Goal: Task Accomplishment & Management: Manage account settings

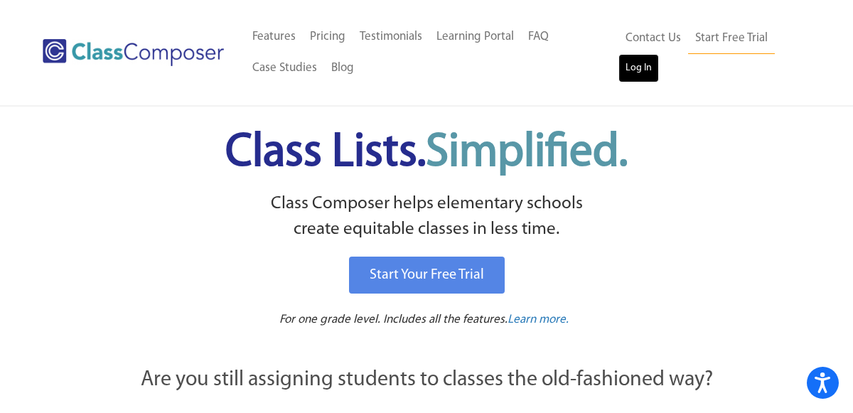
click at [639, 67] on link "Log In" at bounding box center [638, 68] width 40 height 28
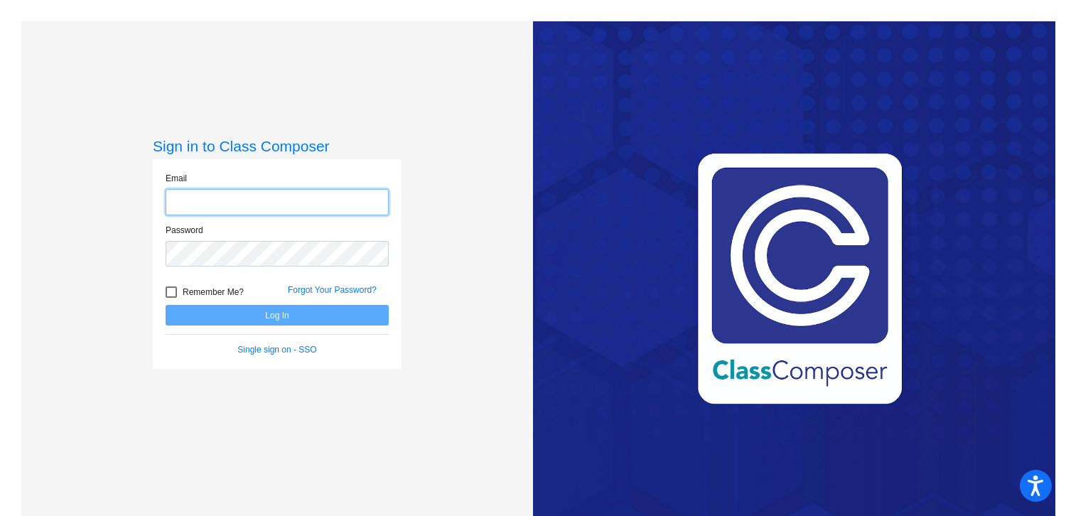
click at [276, 204] on input "email" at bounding box center [277, 202] width 223 height 26
type input "[EMAIL_ADDRESS][DOMAIN_NAME]"
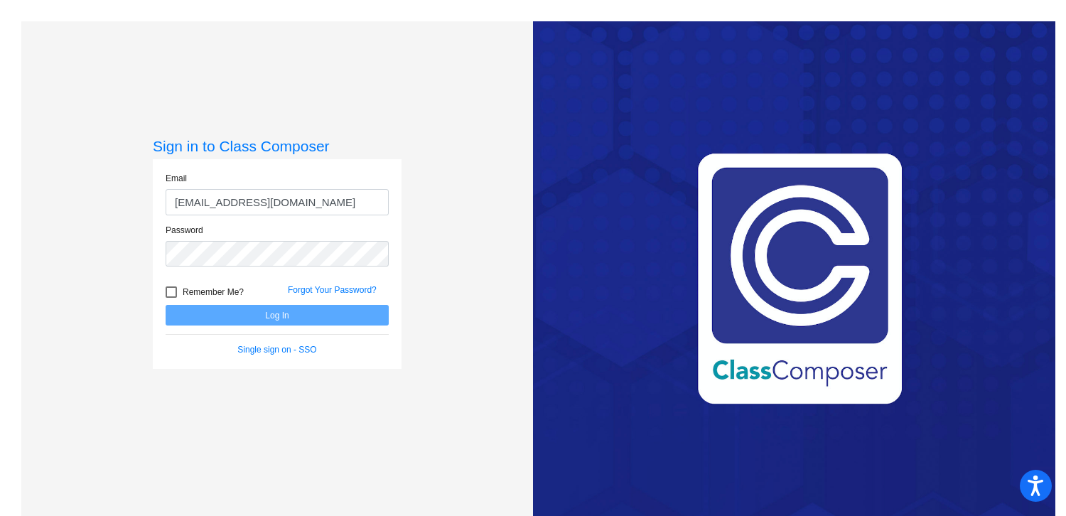
click at [296, 239] on div "Password" at bounding box center [277, 245] width 223 height 43
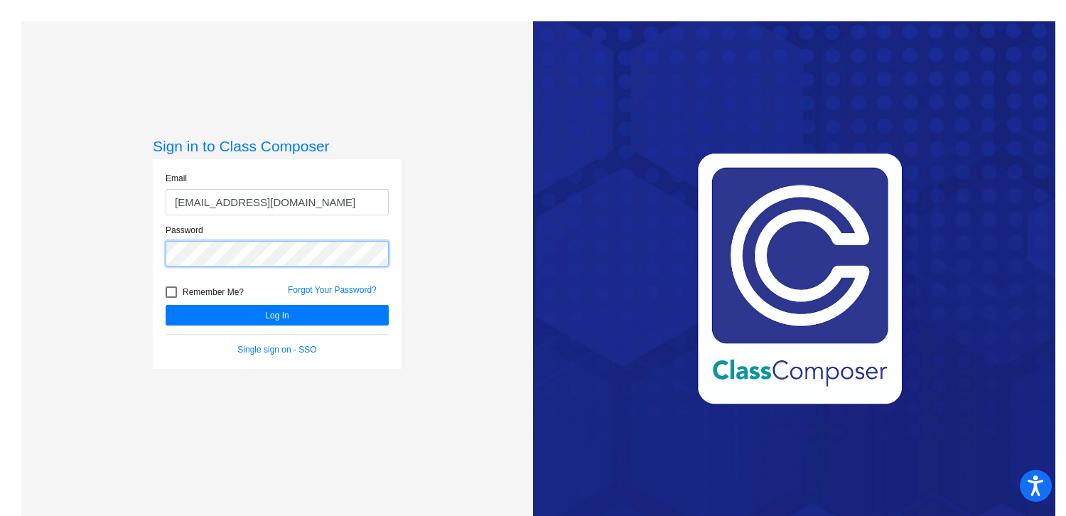
click at [166, 305] on button "Log In" at bounding box center [277, 315] width 223 height 21
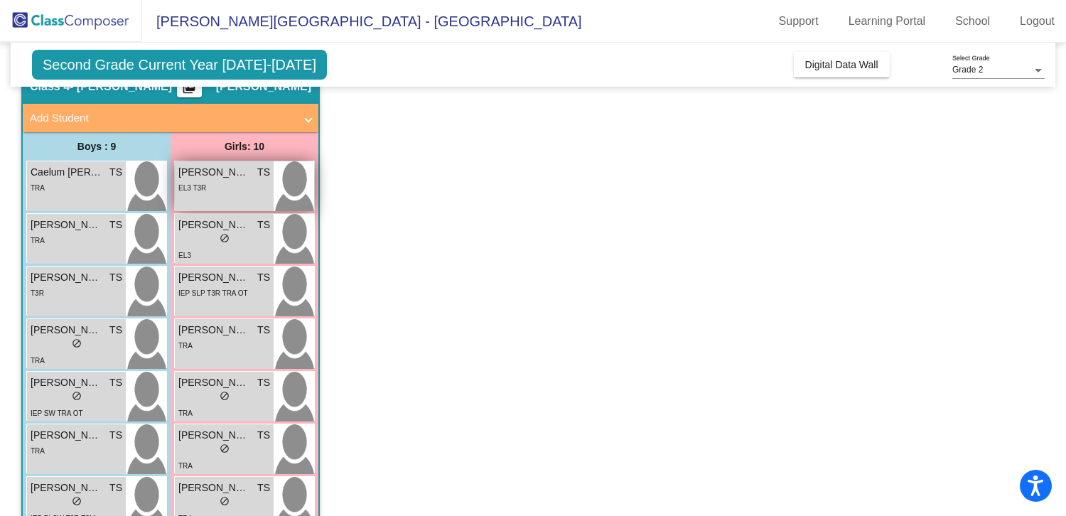
scroll to position [50, 0]
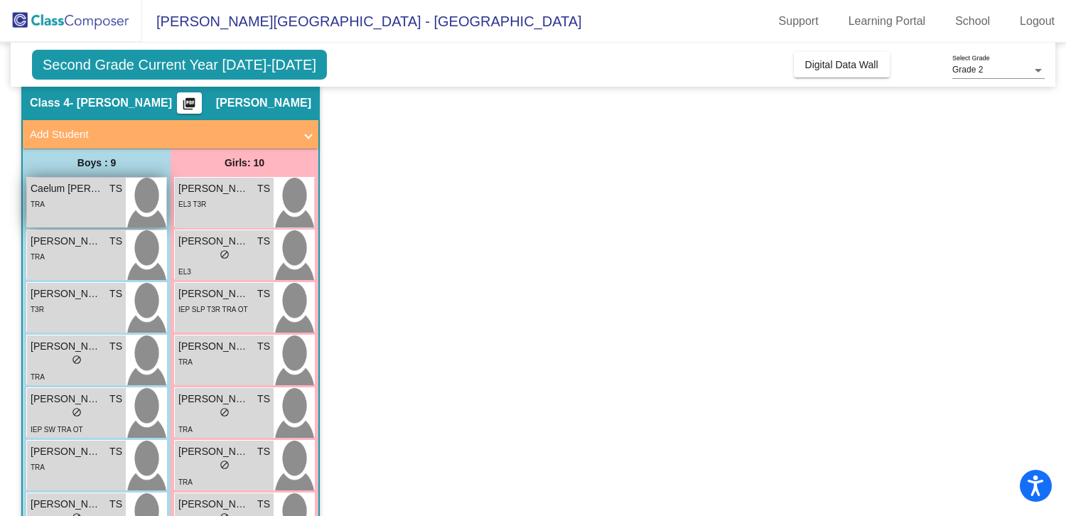
click at [66, 200] on div "TRA" at bounding box center [77, 203] width 92 height 15
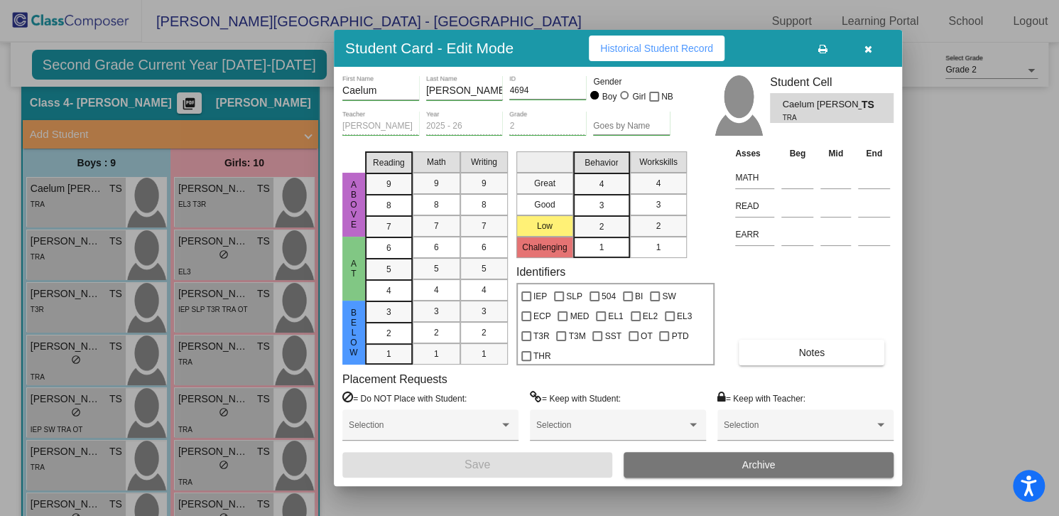
click at [871, 49] on icon "button" at bounding box center [869, 49] width 8 height 10
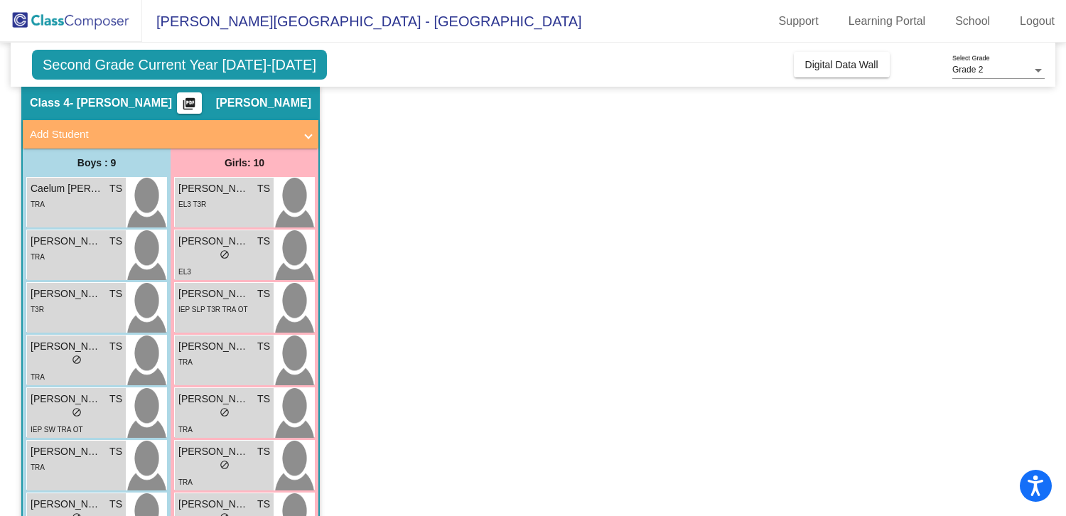
scroll to position [0, 0]
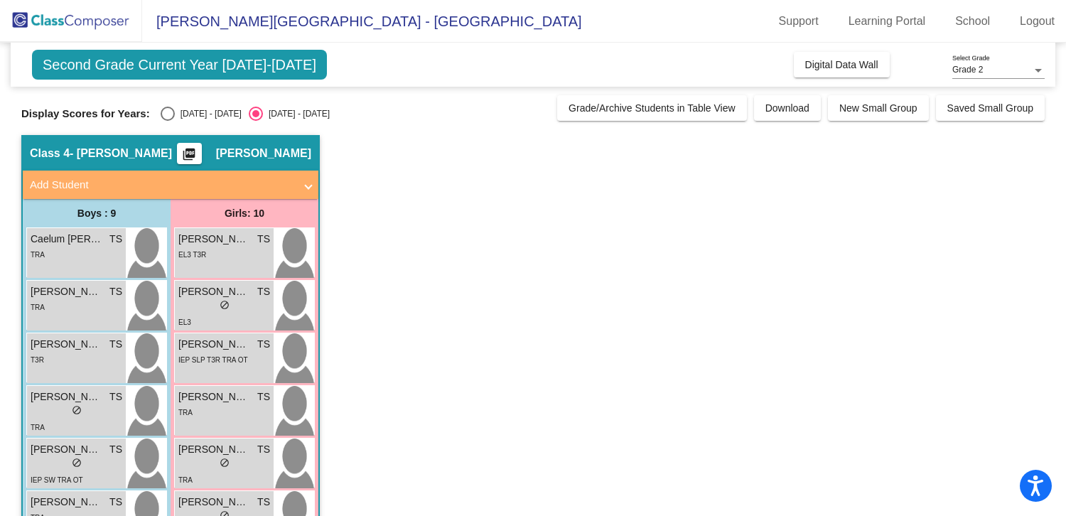
click at [165, 117] on div "Select an option" at bounding box center [168, 114] width 14 height 14
click at [167, 121] on input "[DATE] - [DATE]" at bounding box center [167, 121] width 1 height 1
radio input "true"
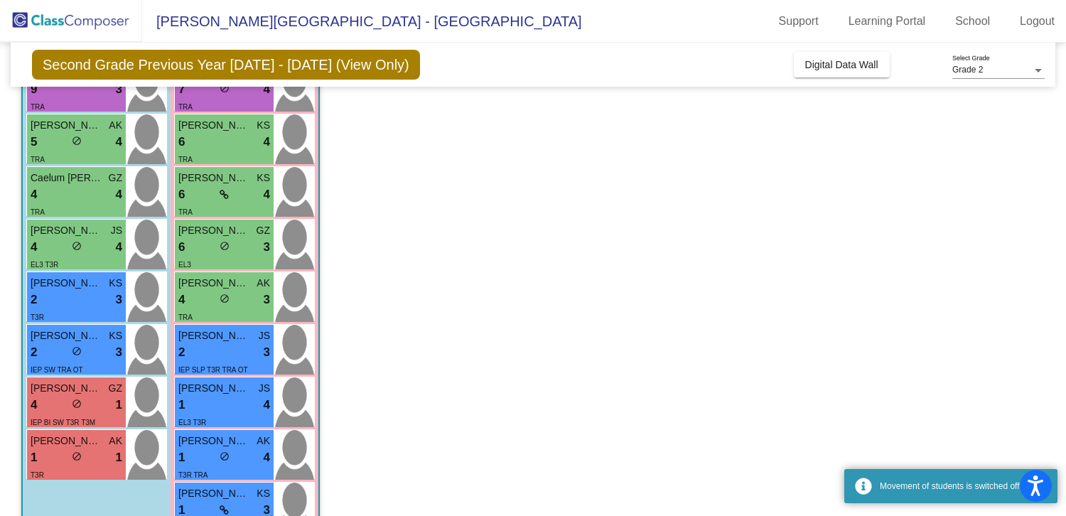
scroll to position [259, 0]
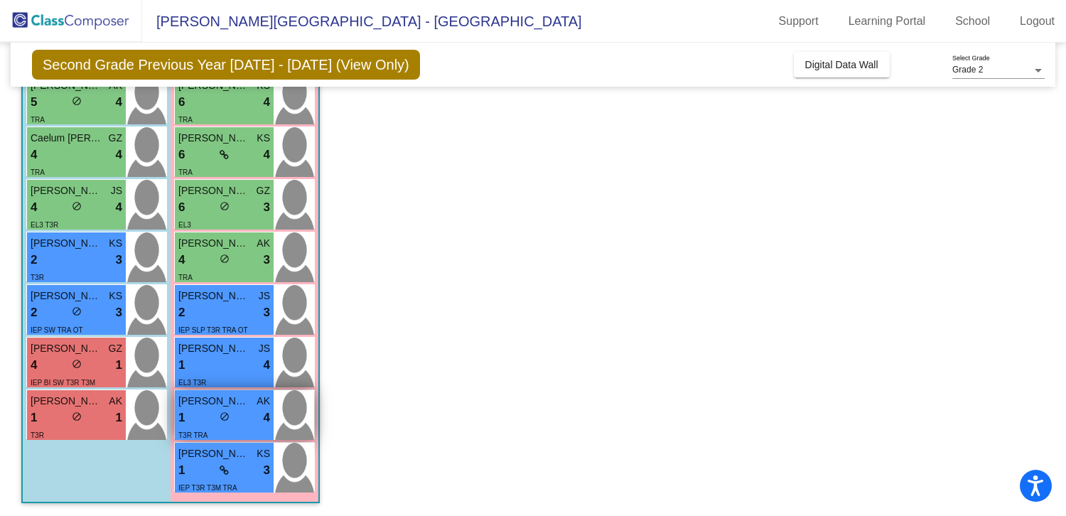
click at [231, 424] on div "1 lock do_not_disturb_alt 4" at bounding box center [224, 418] width 92 height 18
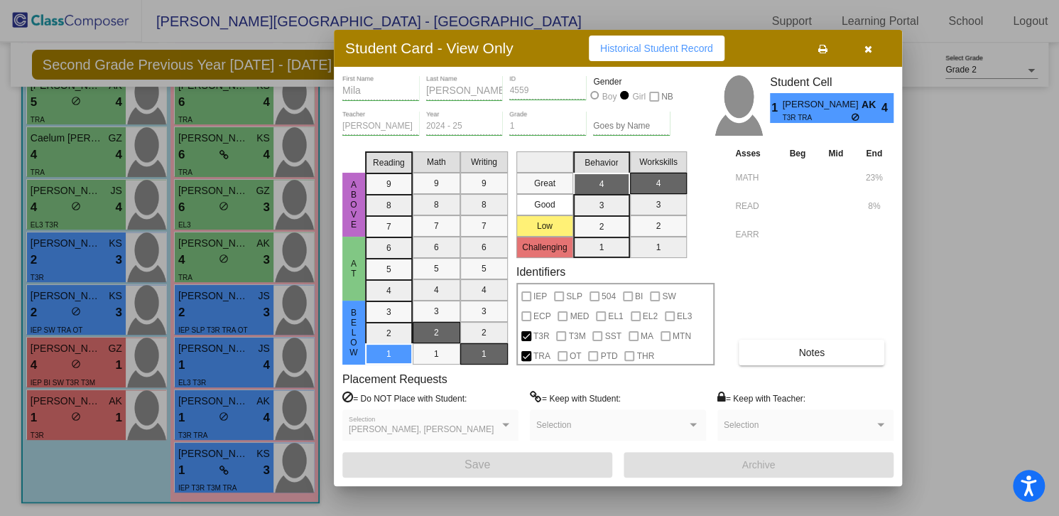
click at [791, 352] on button "Notes" at bounding box center [812, 353] width 146 height 26
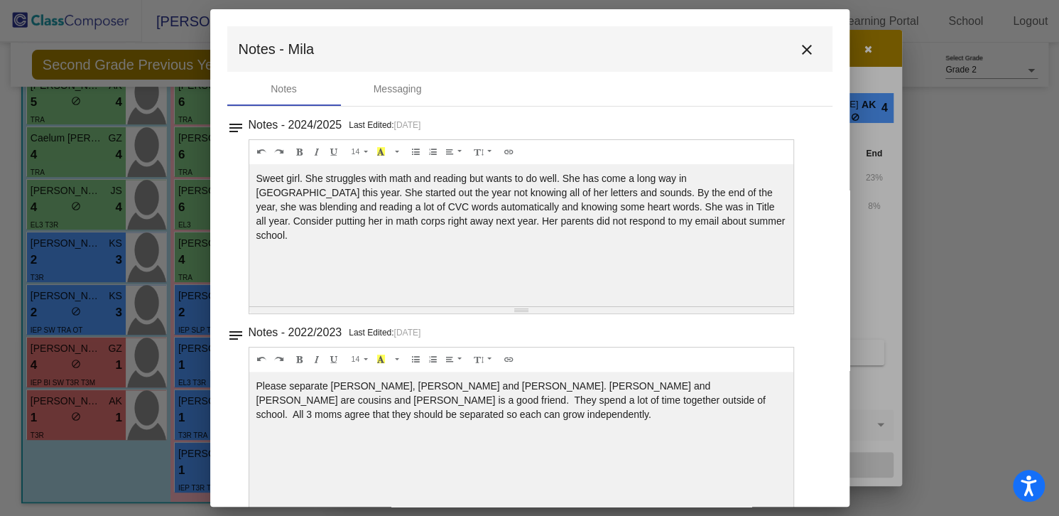
click at [804, 45] on mat-icon "close" at bounding box center [807, 49] width 17 height 17
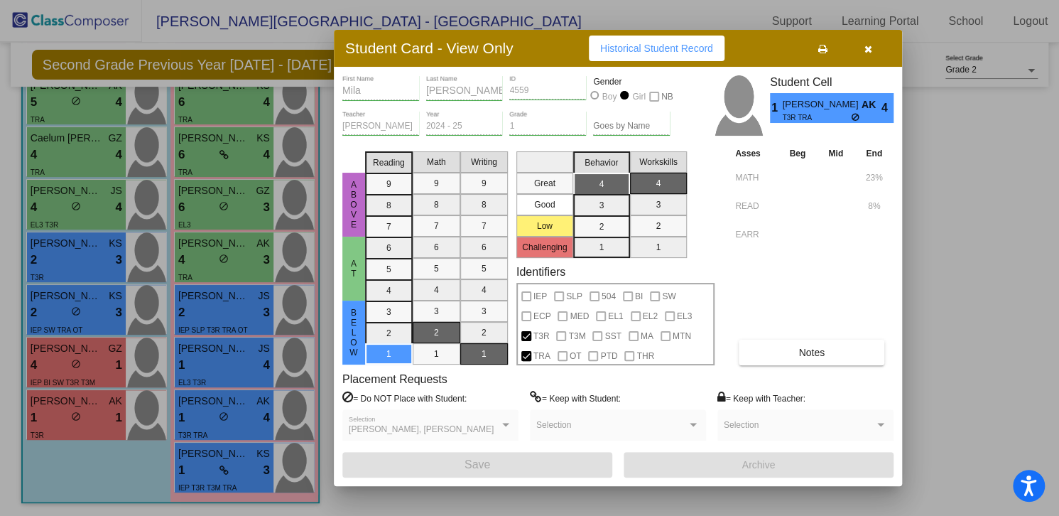
click at [870, 48] on icon "button" at bounding box center [869, 49] width 8 height 10
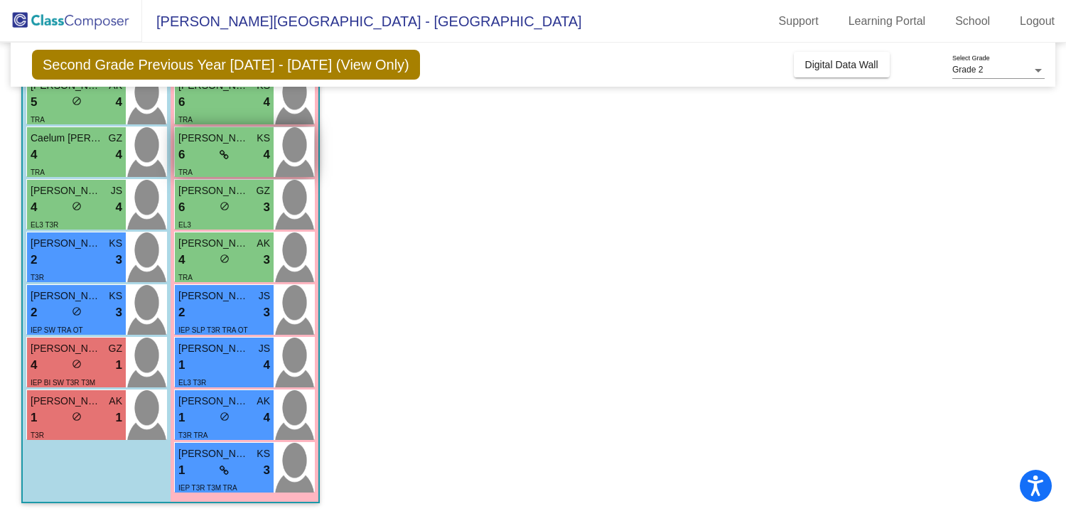
click at [237, 151] on div "6 lock do_not_disturb_alt 4" at bounding box center [224, 155] width 92 height 18
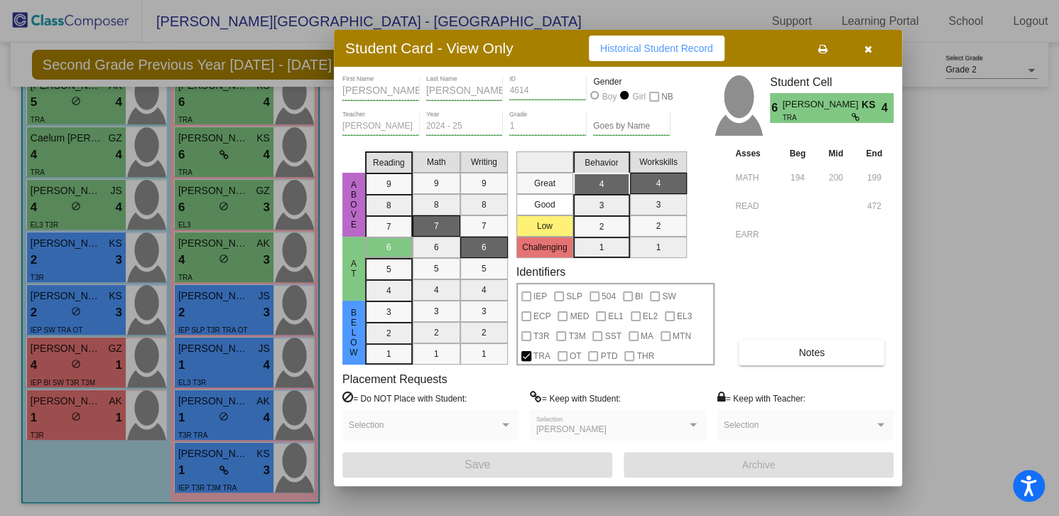
click at [861, 112] on div "TRA" at bounding box center [831, 117] width 99 height 11
click at [838, 354] on button "Notes" at bounding box center [812, 353] width 146 height 26
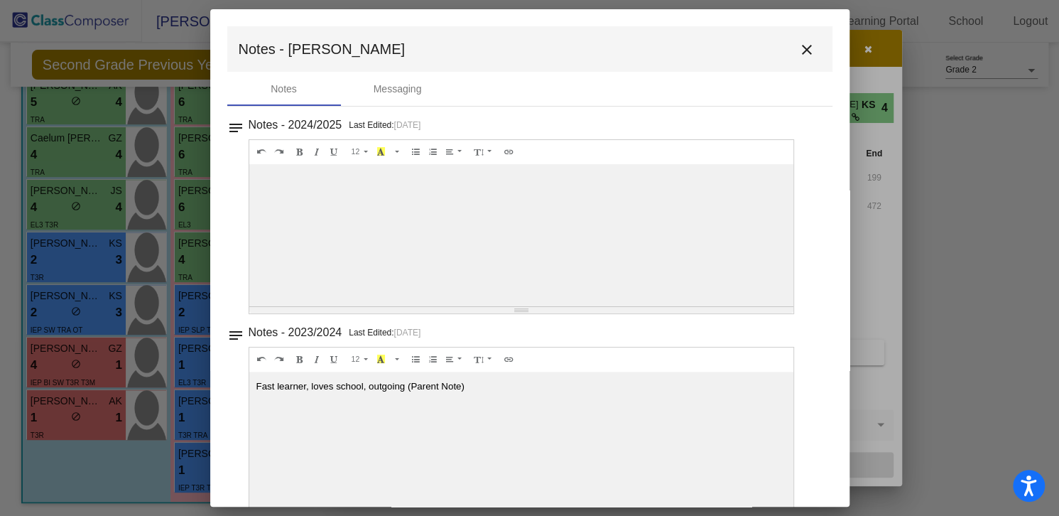
click at [800, 50] on mat-icon "close" at bounding box center [807, 49] width 17 height 17
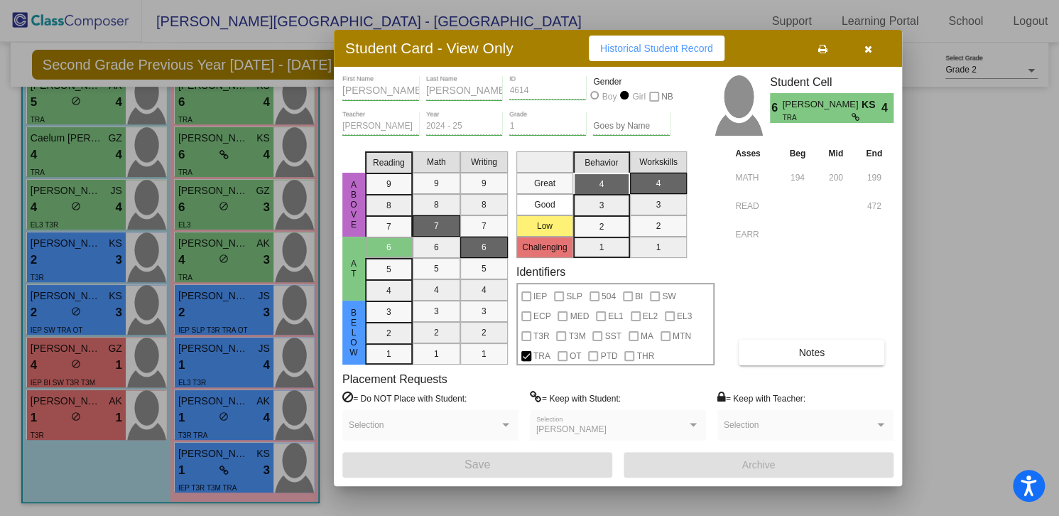
click at [871, 48] on icon "button" at bounding box center [869, 49] width 8 height 10
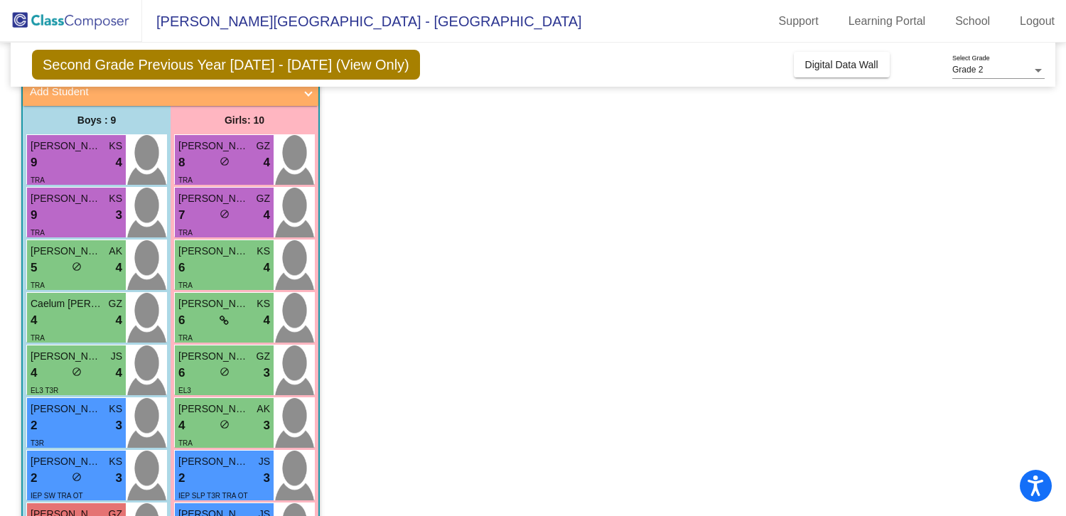
scroll to position [94, 0]
click at [217, 220] on div "7 lock do_not_disturb_alt 4" at bounding box center [224, 214] width 92 height 18
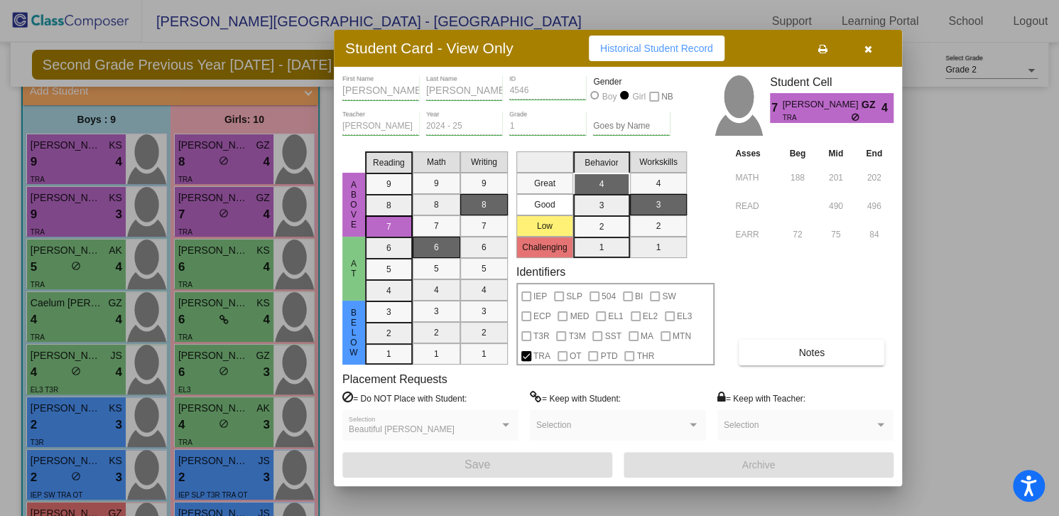
click at [788, 348] on button "Notes" at bounding box center [812, 353] width 146 height 26
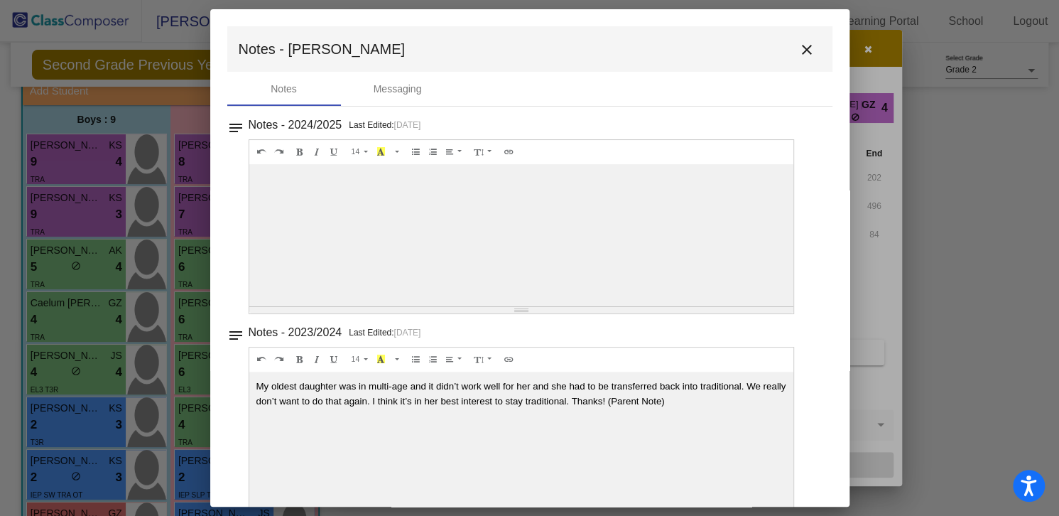
click at [802, 53] on mat-icon "close" at bounding box center [807, 49] width 17 height 17
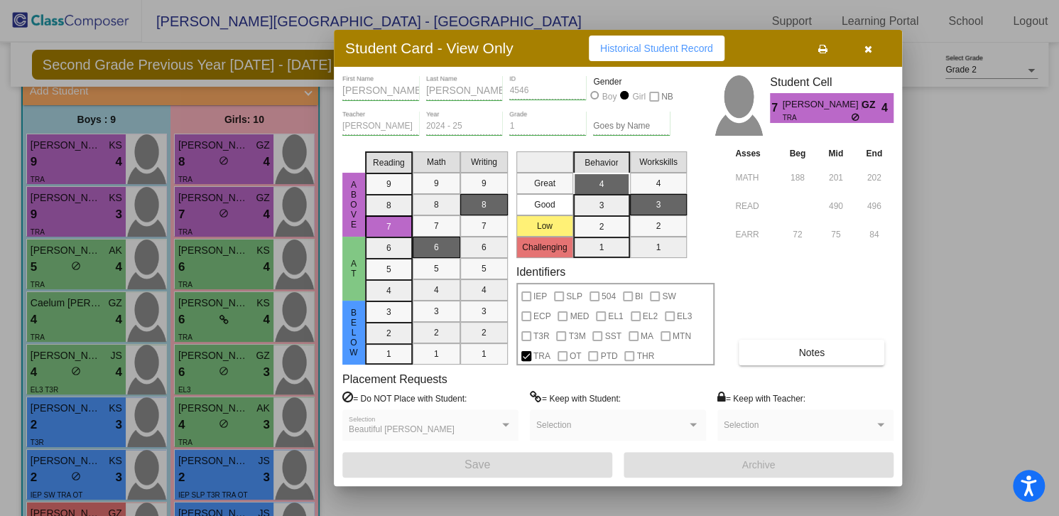
click at [869, 51] on icon "button" at bounding box center [869, 49] width 8 height 10
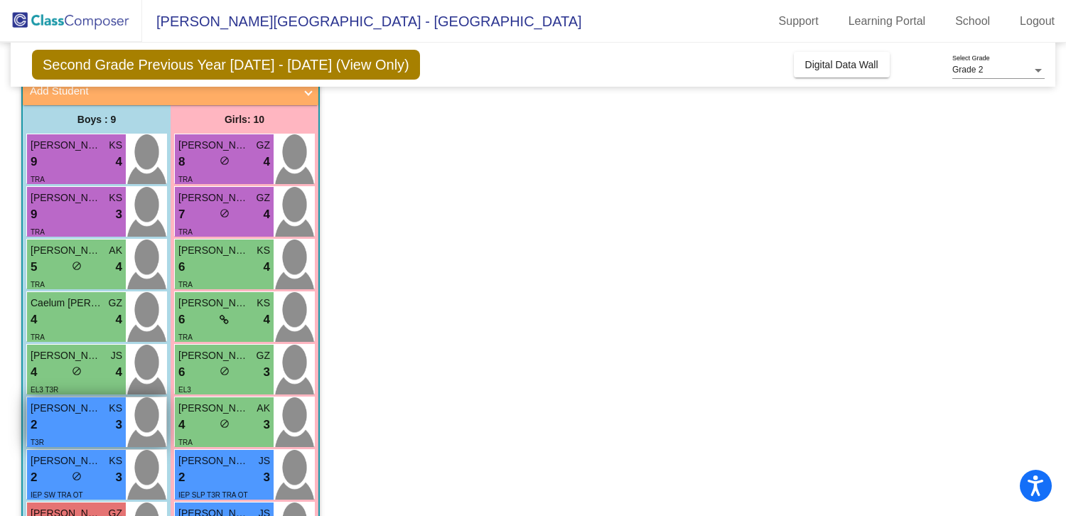
click at [98, 418] on div "2 lock do_not_disturb_alt 3" at bounding box center [77, 425] width 92 height 18
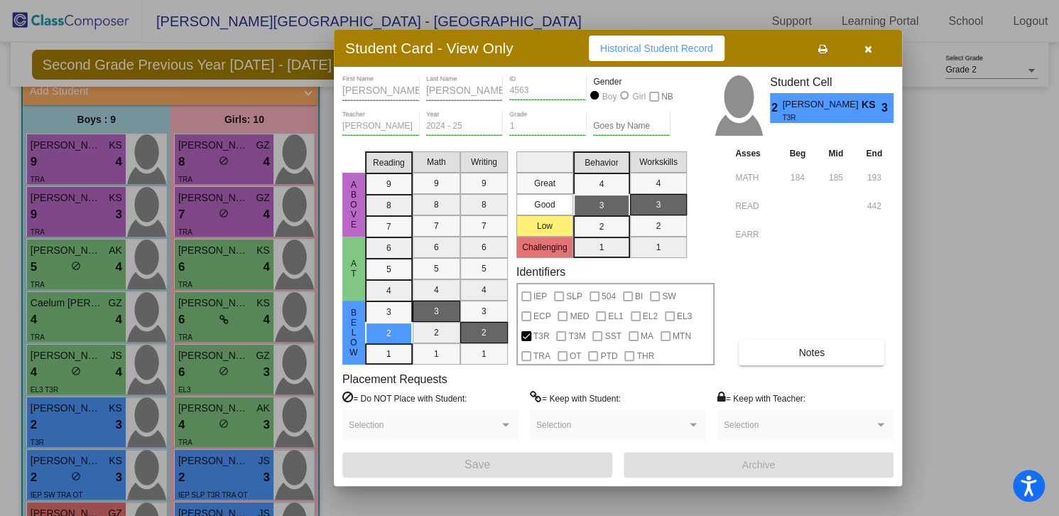
click at [852, 347] on button "Notes" at bounding box center [812, 353] width 146 height 26
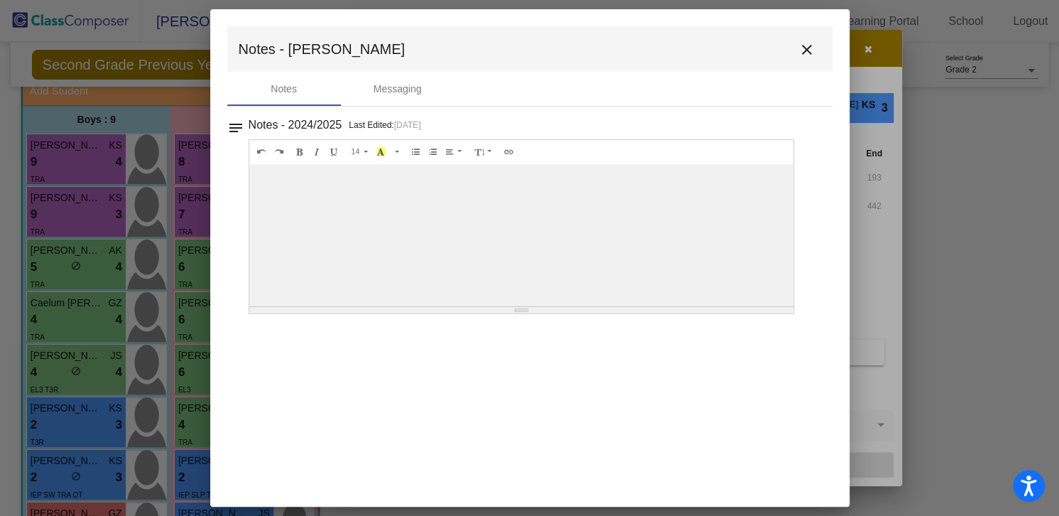
click at [801, 45] on mat-icon "close" at bounding box center [807, 49] width 17 height 17
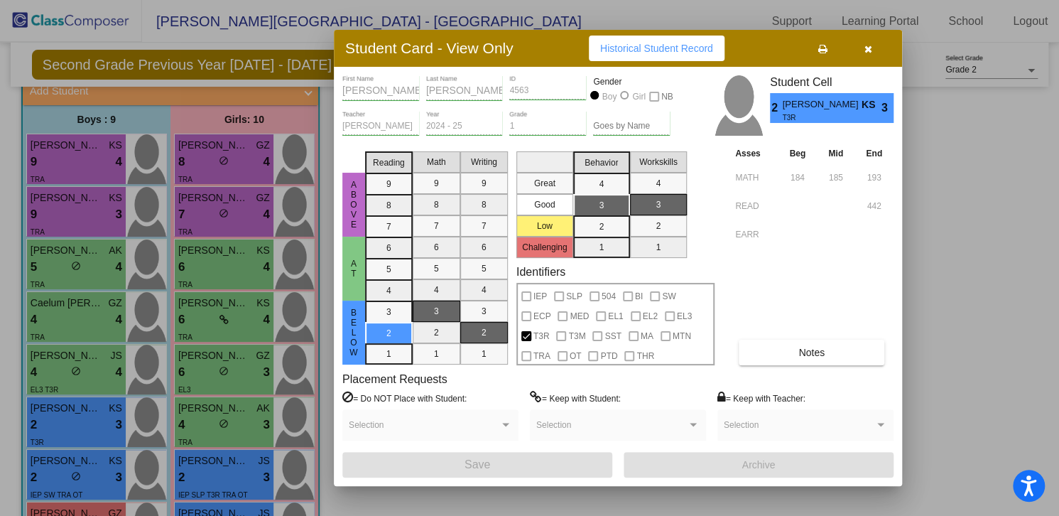
click at [873, 50] on button "button" at bounding box center [867, 49] width 45 height 26
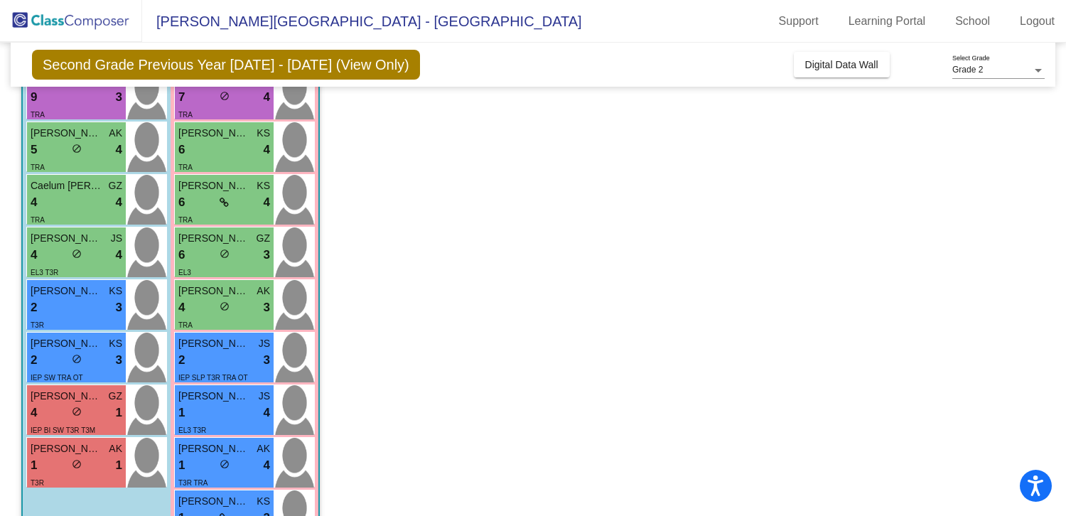
scroll to position [259, 0]
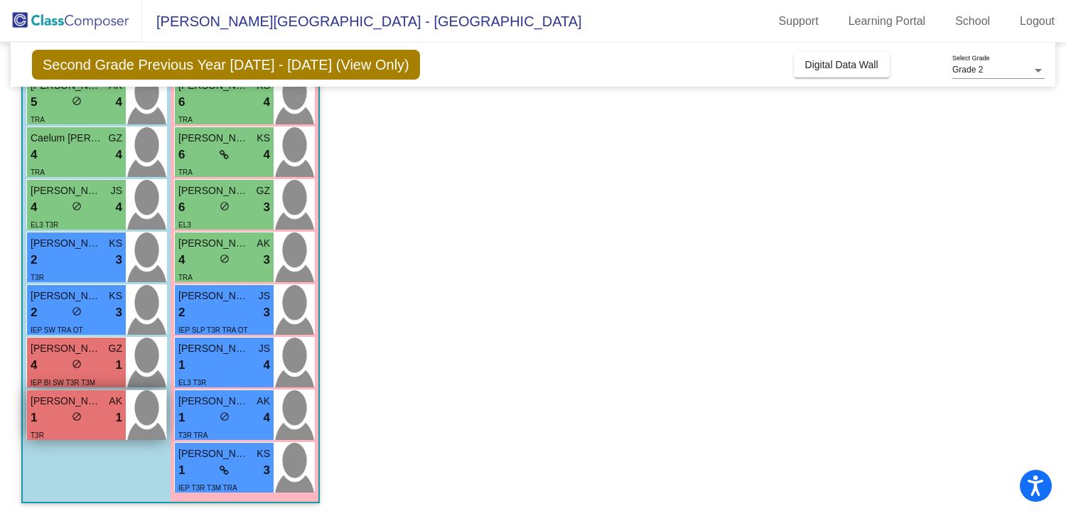
click at [87, 420] on div "1 lock do_not_disturb_alt 1" at bounding box center [77, 418] width 92 height 18
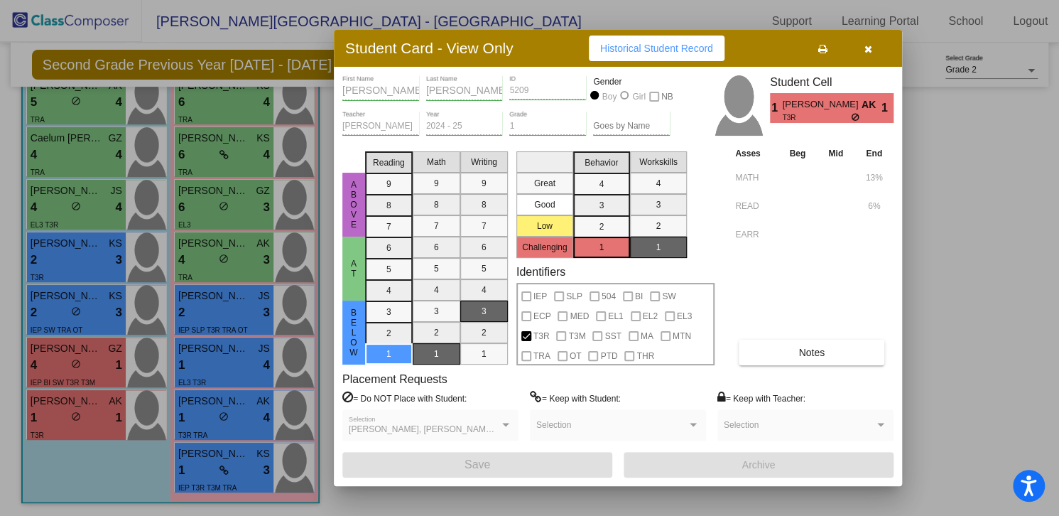
click at [752, 349] on button "Notes" at bounding box center [812, 353] width 146 height 26
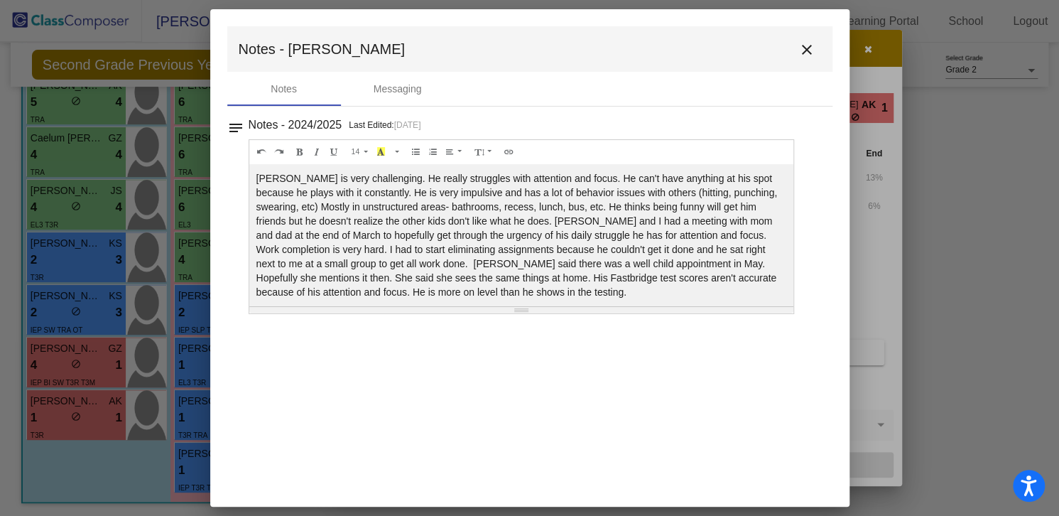
click at [804, 44] on mat-icon "close" at bounding box center [807, 49] width 17 height 17
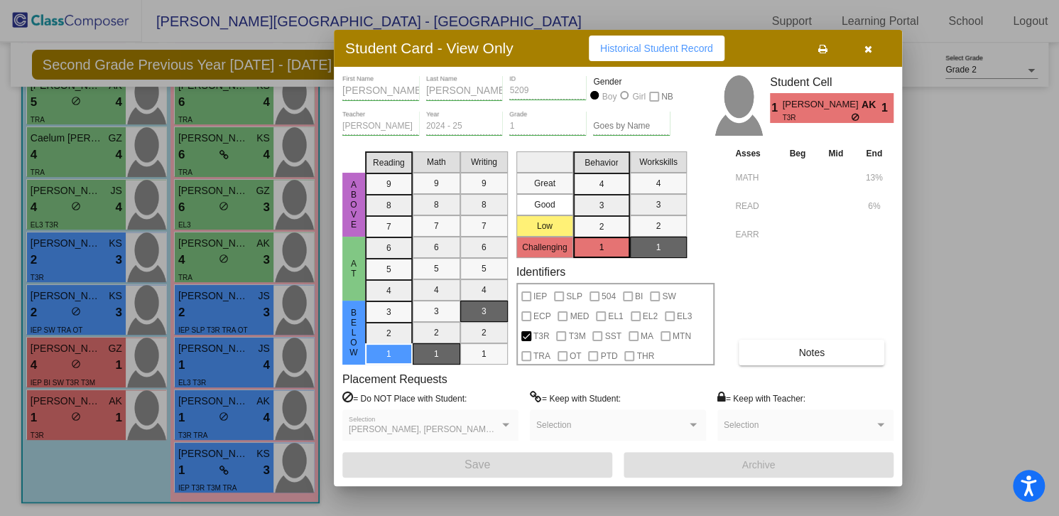
click at [868, 52] on icon "button" at bounding box center [869, 49] width 8 height 10
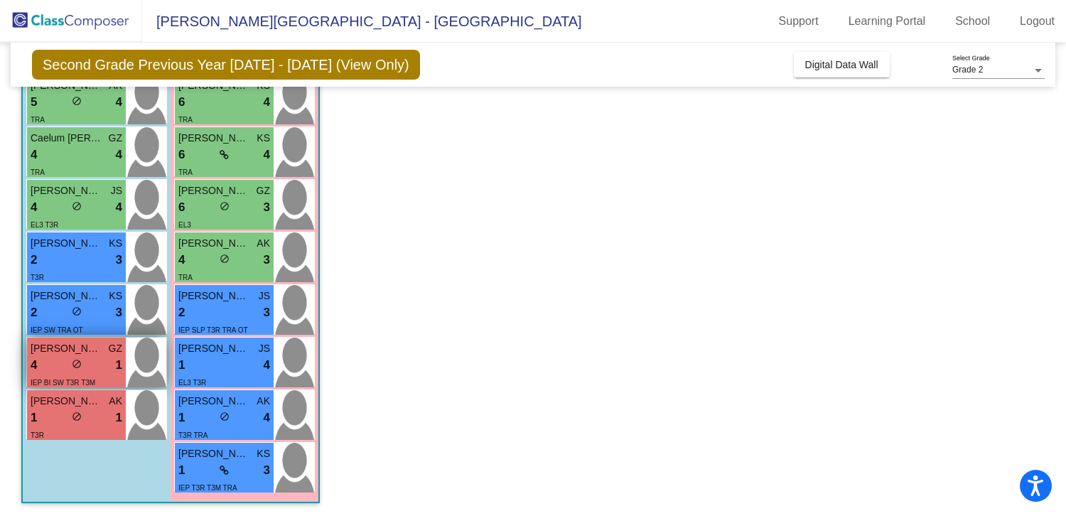
click at [67, 361] on div "4 lock do_not_disturb_alt 1" at bounding box center [77, 365] width 92 height 18
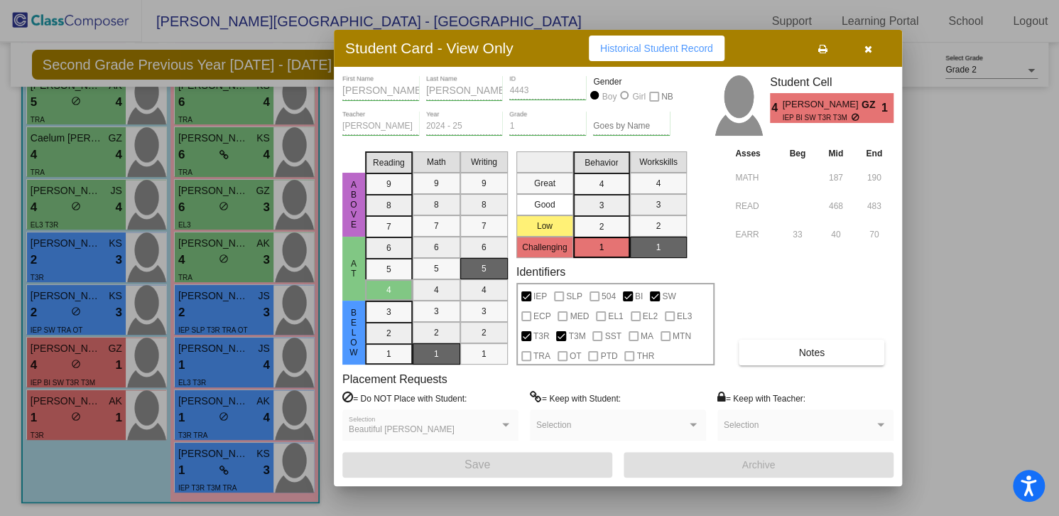
click at [858, 352] on button "Notes" at bounding box center [812, 353] width 146 height 26
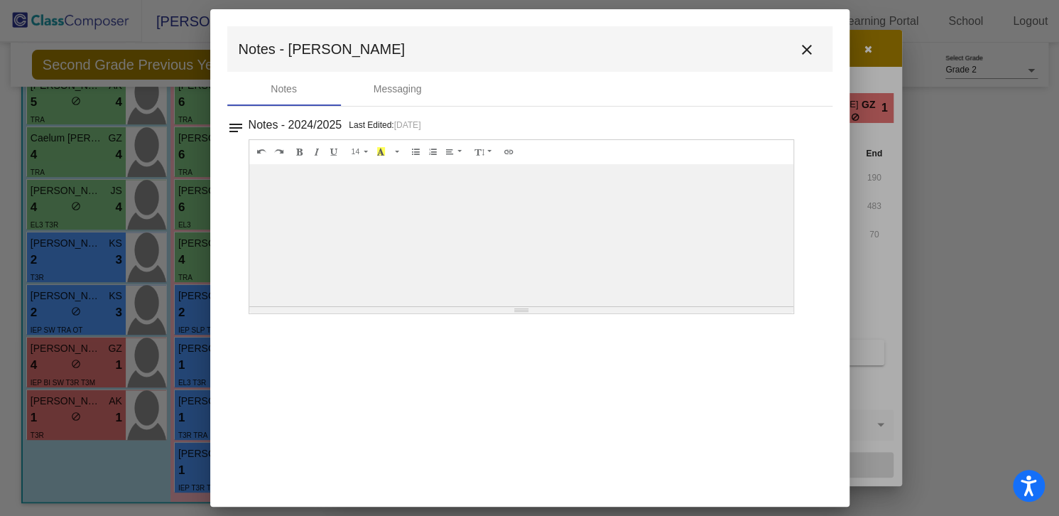
click at [808, 53] on mat-icon "close" at bounding box center [807, 49] width 17 height 17
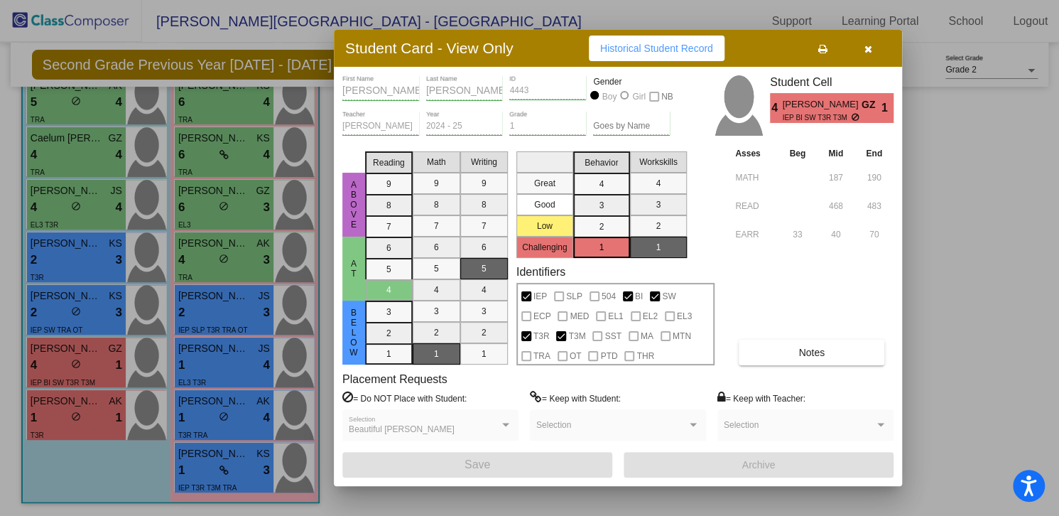
click at [865, 45] on icon "button" at bounding box center [869, 49] width 8 height 10
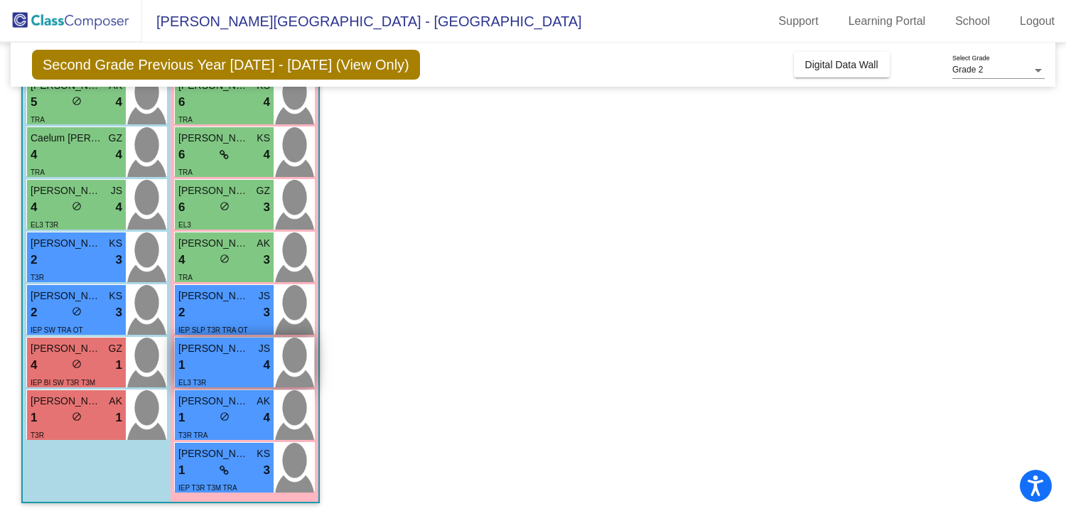
click at [226, 361] on div "1 lock do_not_disturb_alt 4" at bounding box center [224, 365] width 92 height 18
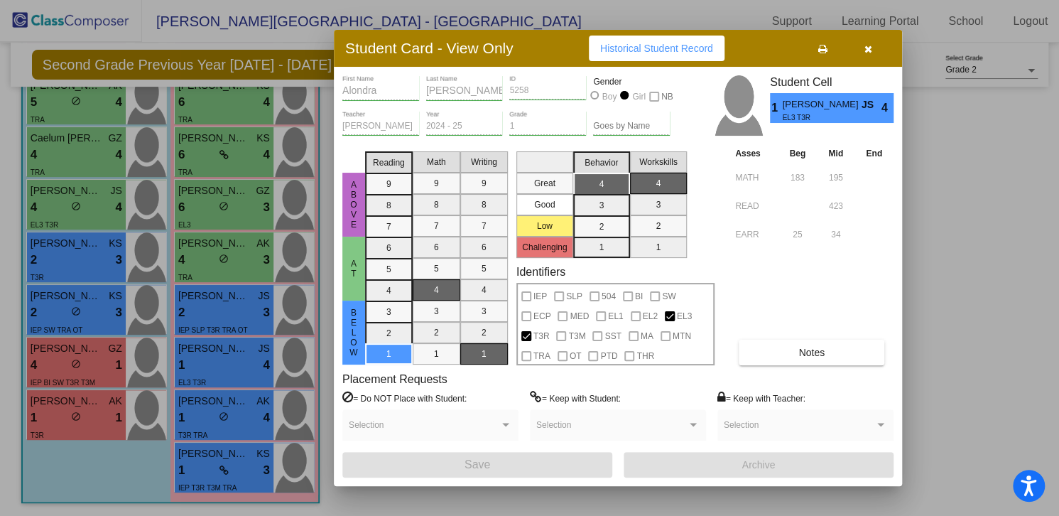
click at [789, 347] on button "Notes" at bounding box center [812, 353] width 146 height 26
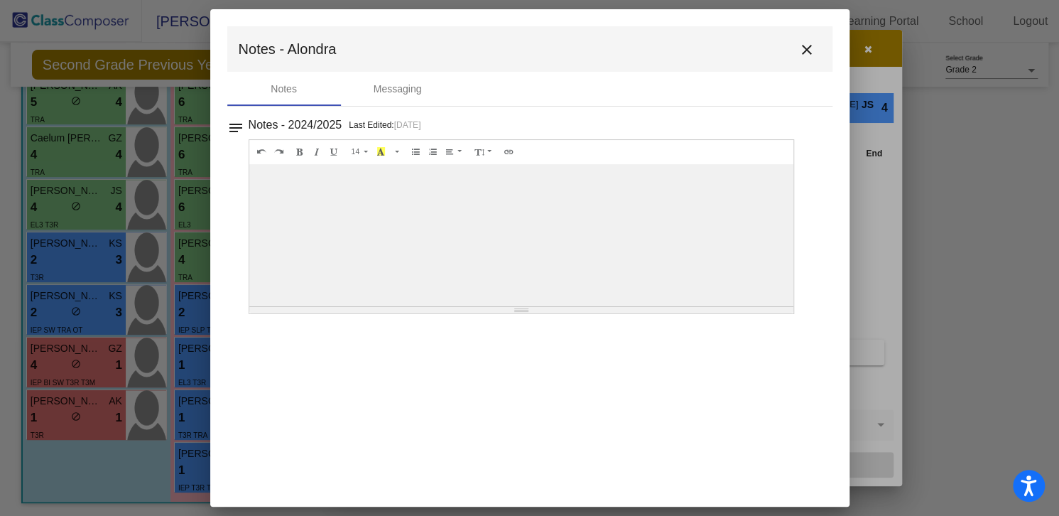
click at [808, 48] on mat-icon "close" at bounding box center [807, 49] width 17 height 17
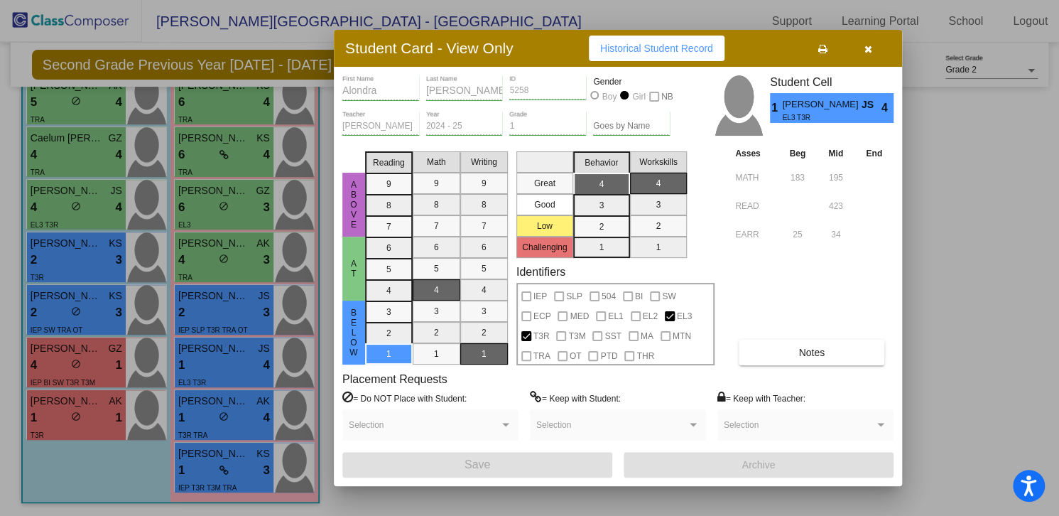
click at [873, 47] on button "button" at bounding box center [867, 49] width 45 height 26
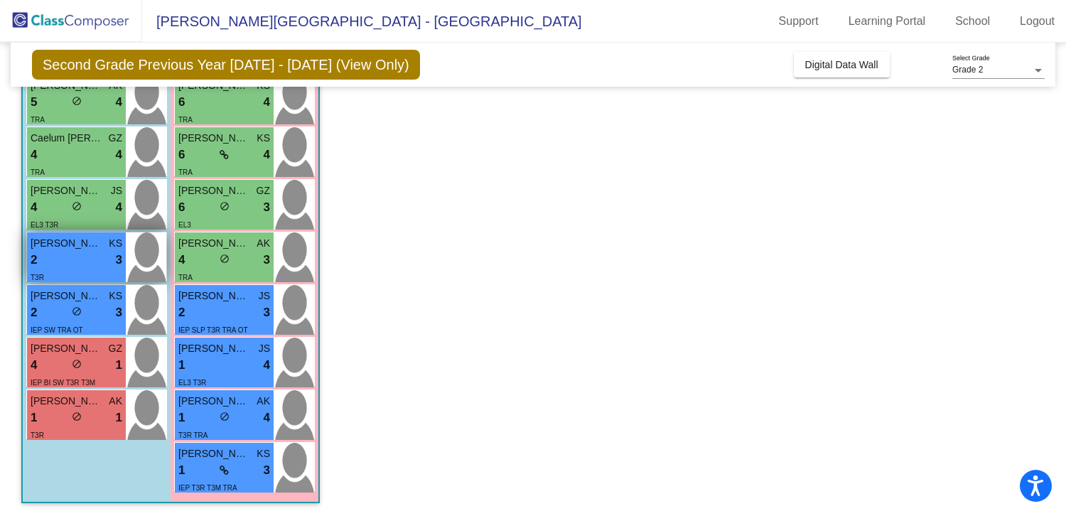
click at [68, 251] on div "2 lock do_not_disturb_alt 3" at bounding box center [77, 260] width 92 height 18
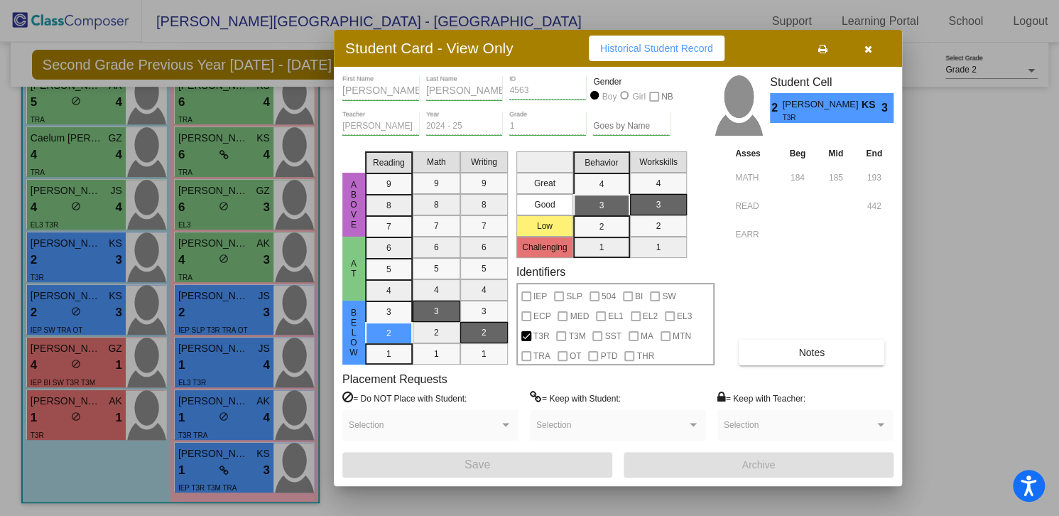
click at [871, 46] on icon "button" at bounding box center [869, 49] width 8 height 10
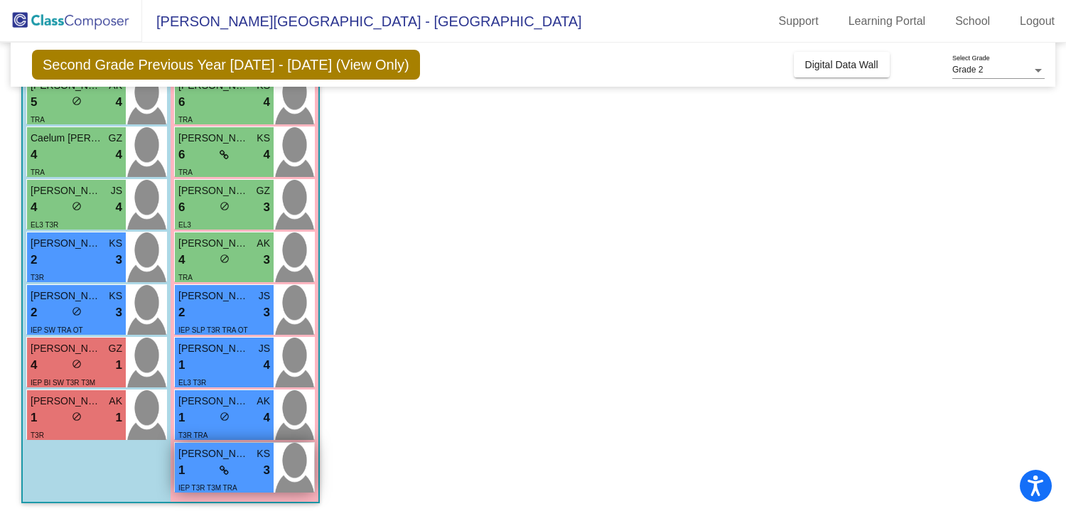
click at [237, 461] on div "1 lock do_not_disturb_alt 3" at bounding box center [224, 470] width 92 height 18
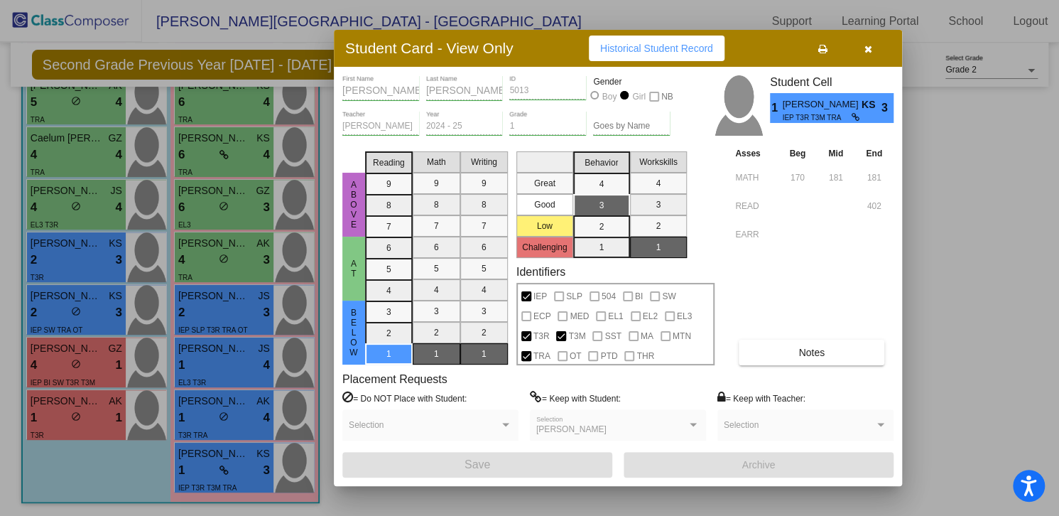
click at [828, 347] on button "Notes" at bounding box center [812, 353] width 146 height 26
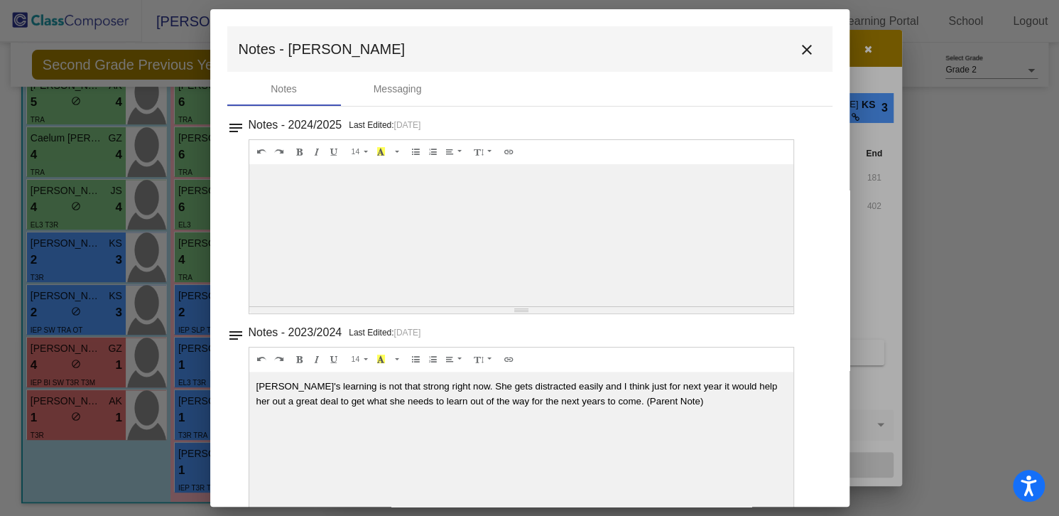
click at [801, 48] on mat-icon "close" at bounding box center [807, 49] width 17 height 17
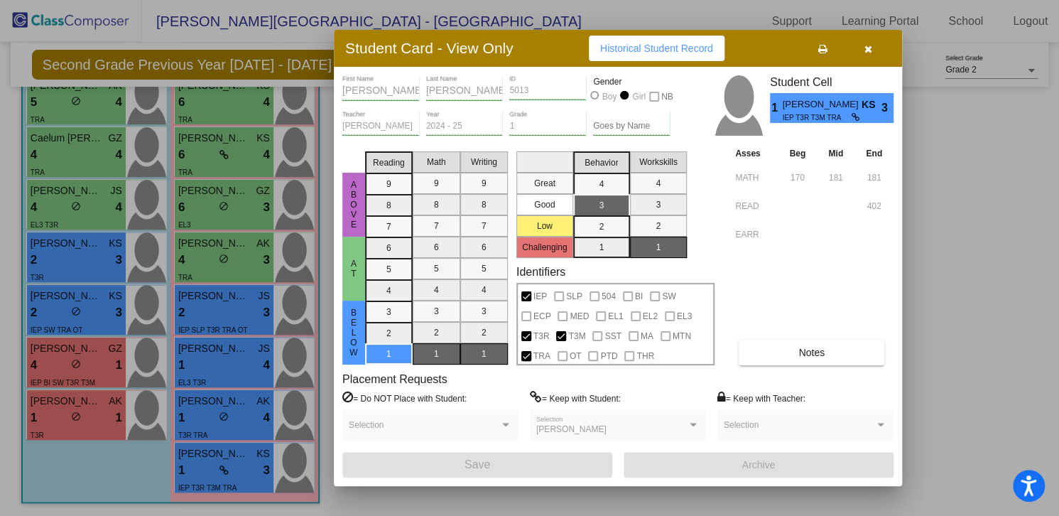
click at [869, 51] on icon "button" at bounding box center [869, 49] width 8 height 10
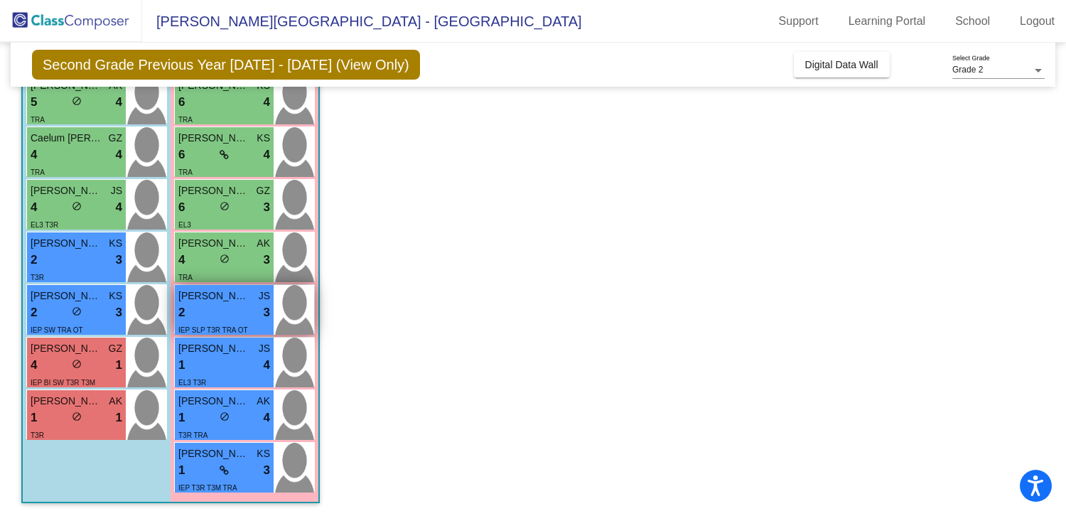
click at [242, 308] on div "2 lock do_not_disturb_alt 3" at bounding box center [224, 312] width 92 height 18
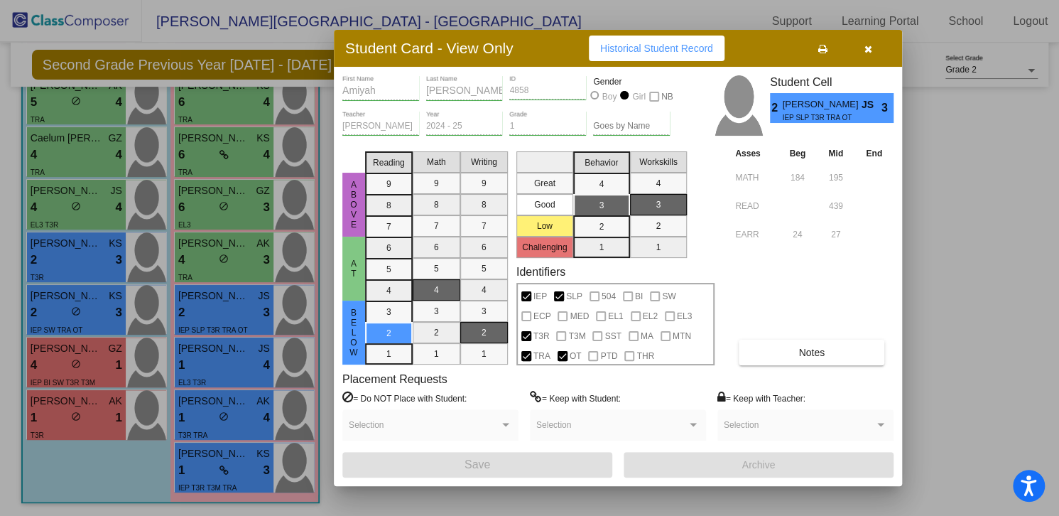
click at [811, 358] on button "Notes" at bounding box center [812, 353] width 146 height 26
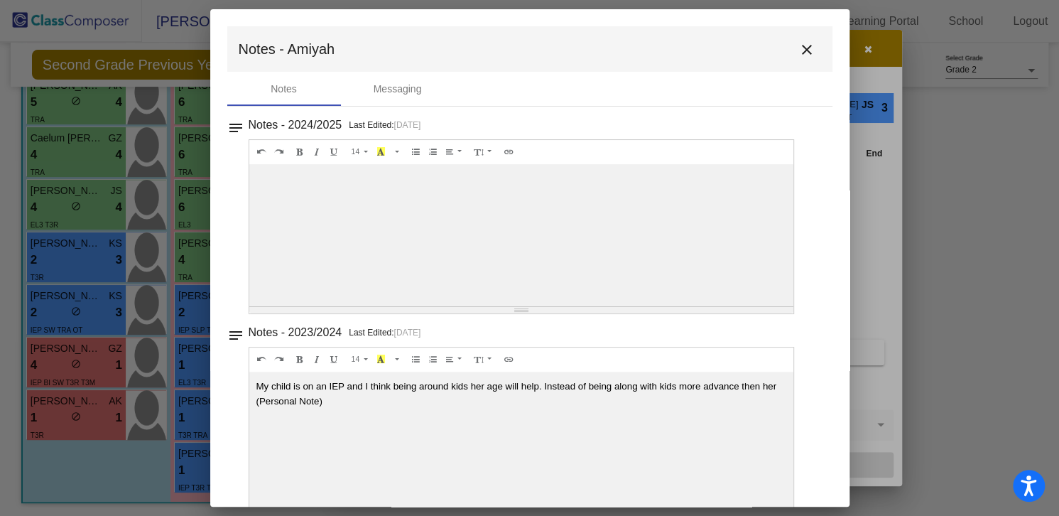
click at [801, 48] on mat-icon "close" at bounding box center [807, 49] width 17 height 17
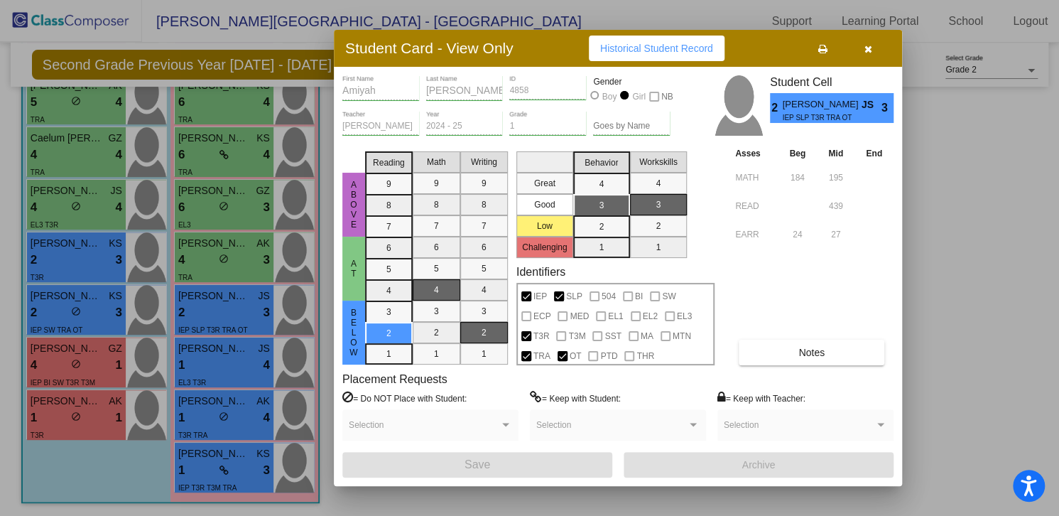
click at [801, 48] on button at bounding box center [822, 49] width 45 height 26
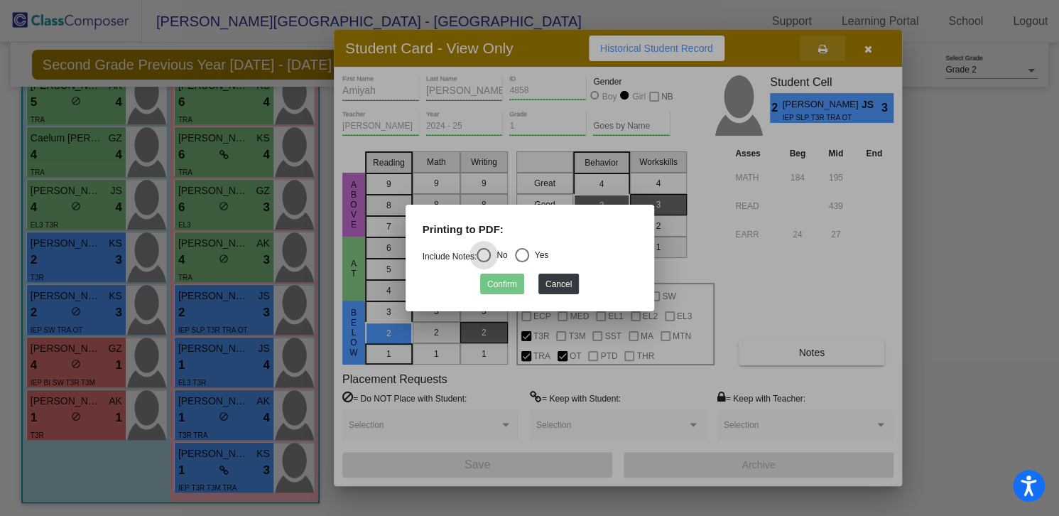
click at [801, 48] on div at bounding box center [529, 258] width 1059 height 516
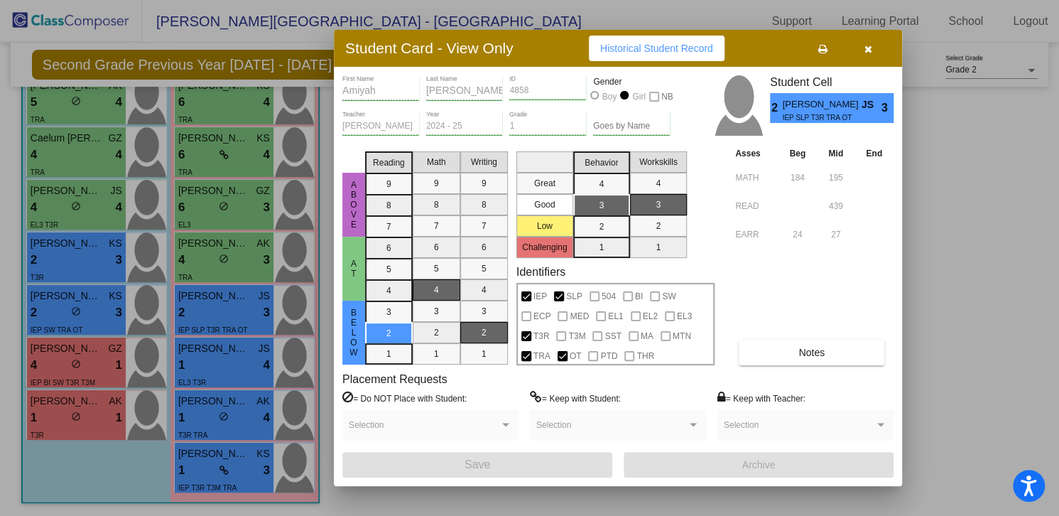
click at [832, 354] on button "Notes" at bounding box center [812, 353] width 146 height 26
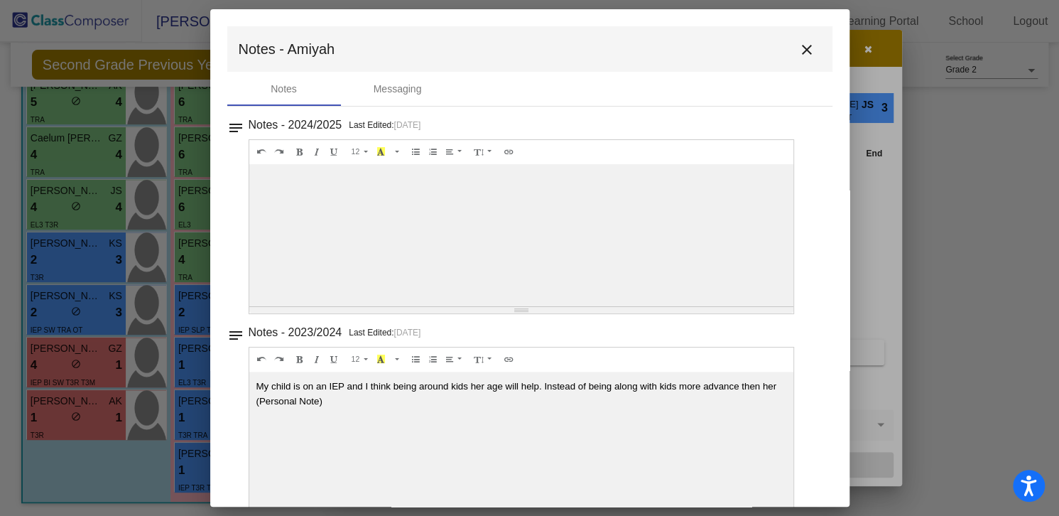
click at [799, 51] on mat-icon "close" at bounding box center [807, 49] width 17 height 17
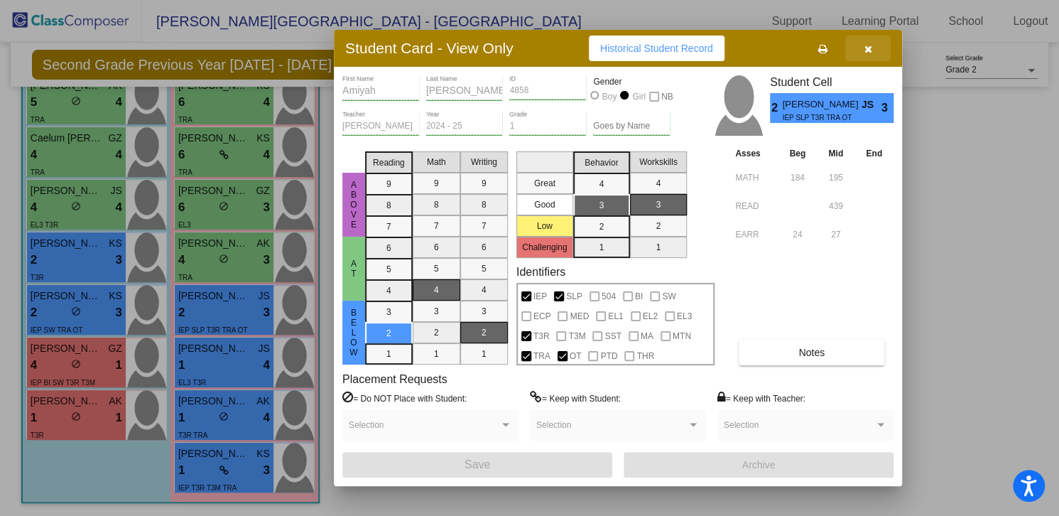
click at [879, 48] on button "button" at bounding box center [867, 49] width 45 height 26
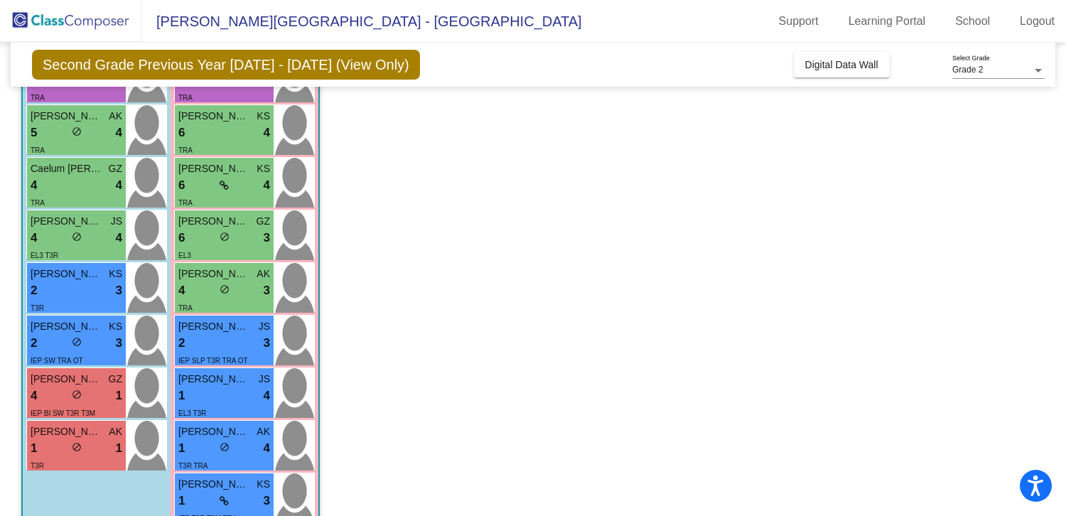
scroll to position [228, 0]
click at [72, 454] on div "lock do_not_disturb_alt" at bounding box center [77, 448] width 10 height 15
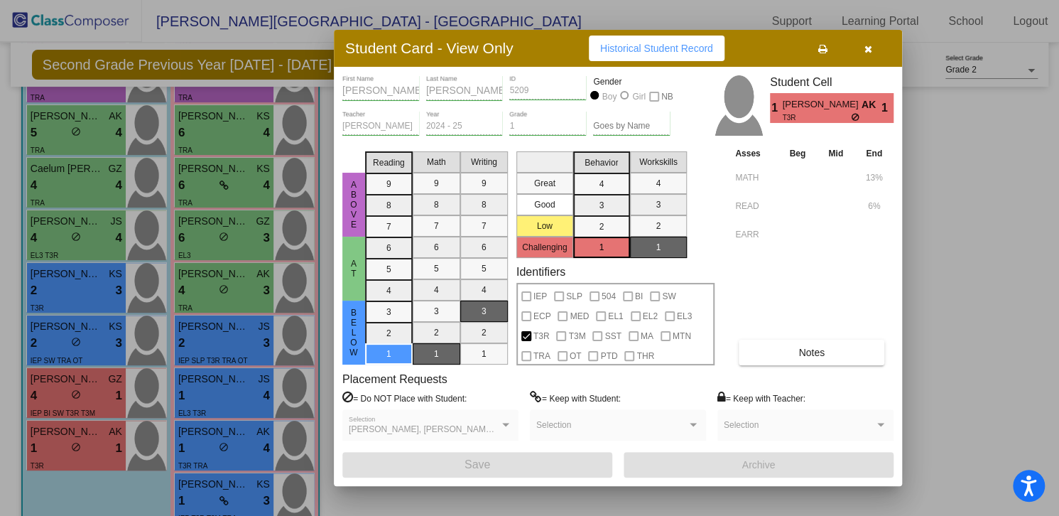
click at [871, 45] on icon "button" at bounding box center [869, 49] width 8 height 10
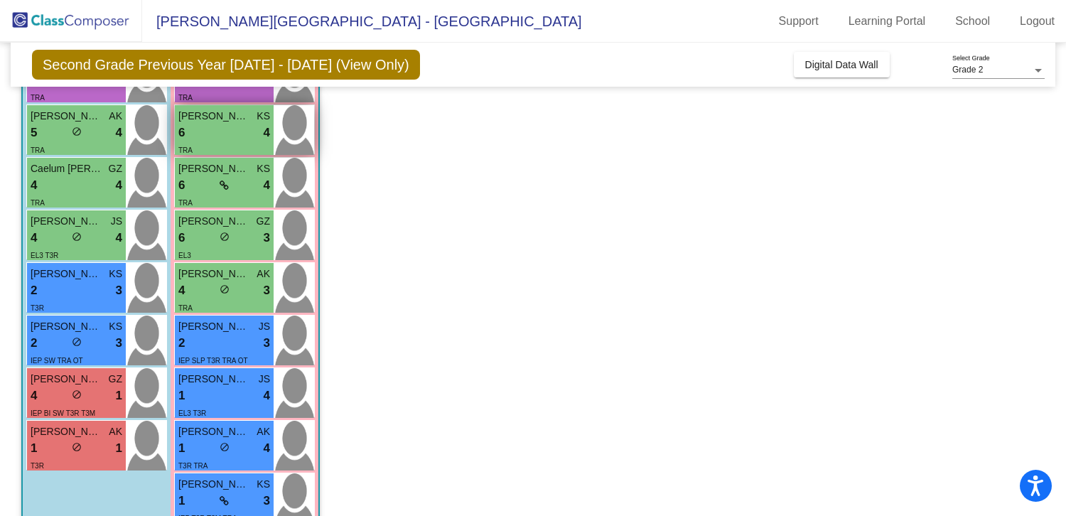
click at [229, 134] on div "6 lock do_not_disturb_alt 4" at bounding box center [224, 133] width 92 height 18
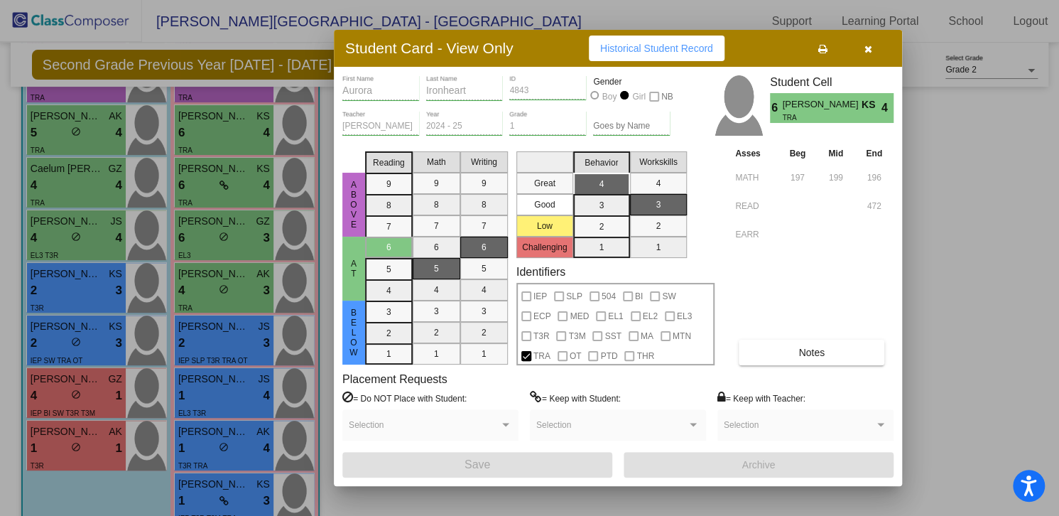
click at [804, 362] on button "Notes" at bounding box center [812, 353] width 146 height 26
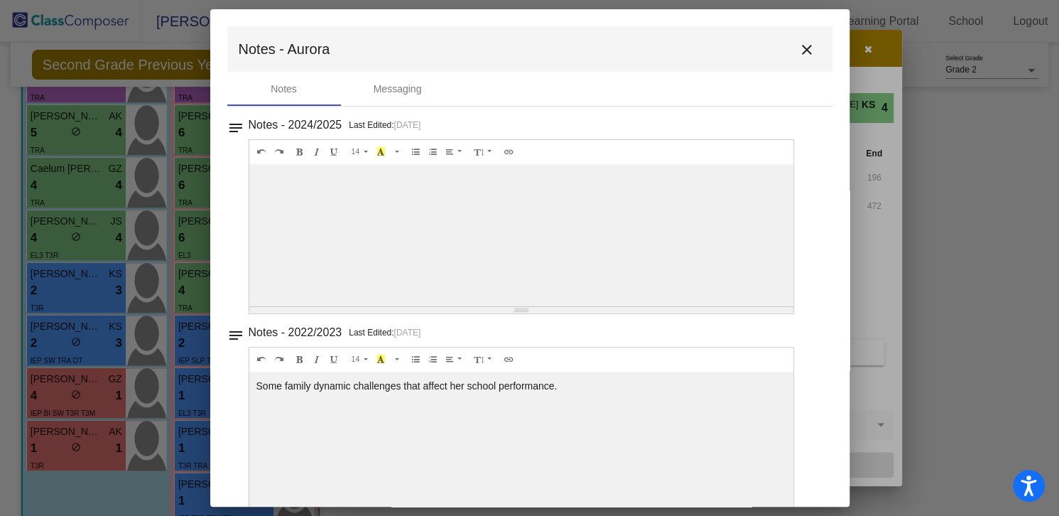
click at [799, 42] on mat-icon "close" at bounding box center [807, 49] width 17 height 17
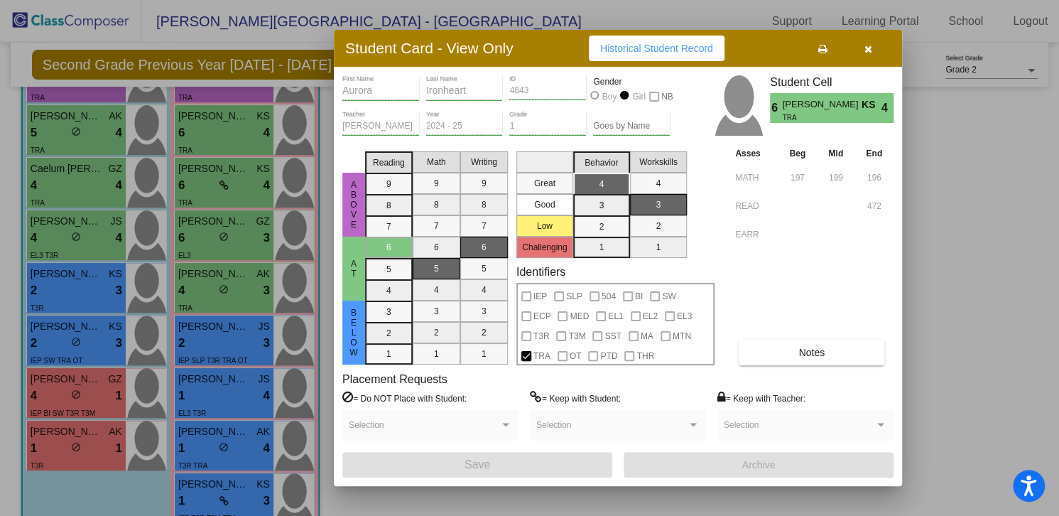
click at [872, 45] on button "button" at bounding box center [867, 49] width 45 height 26
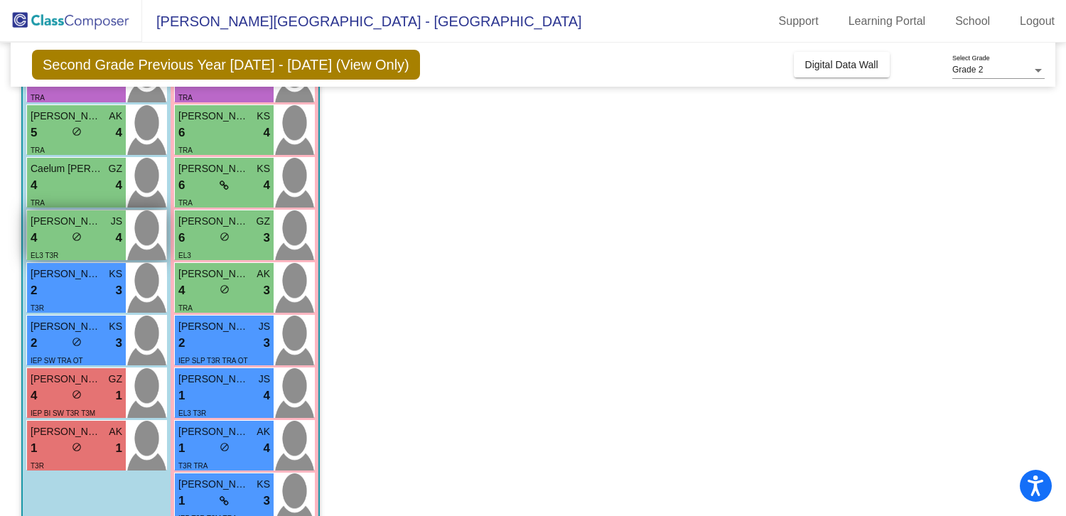
click at [52, 214] on span "[PERSON_NAME]" at bounding box center [66, 221] width 71 height 15
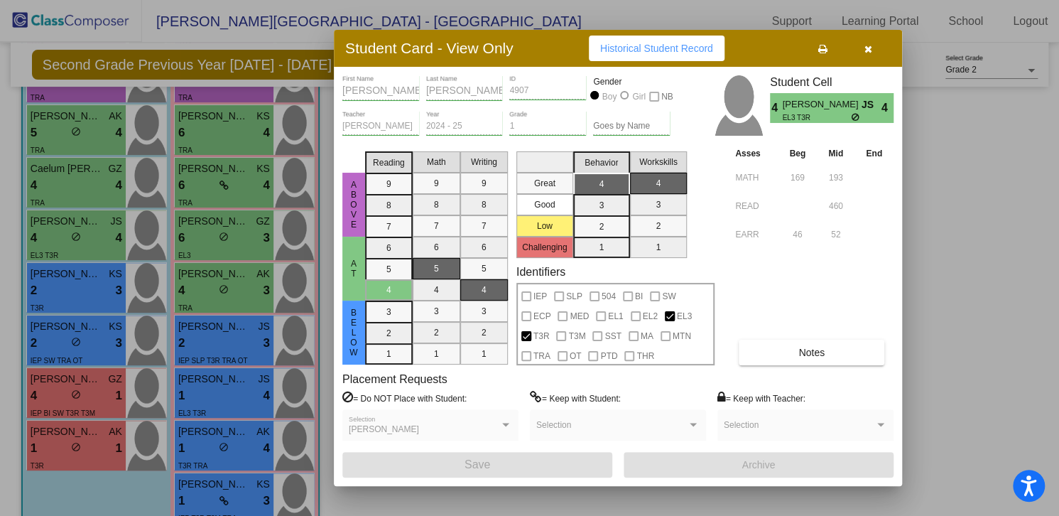
click at [821, 354] on span "Notes" at bounding box center [812, 352] width 26 height 11
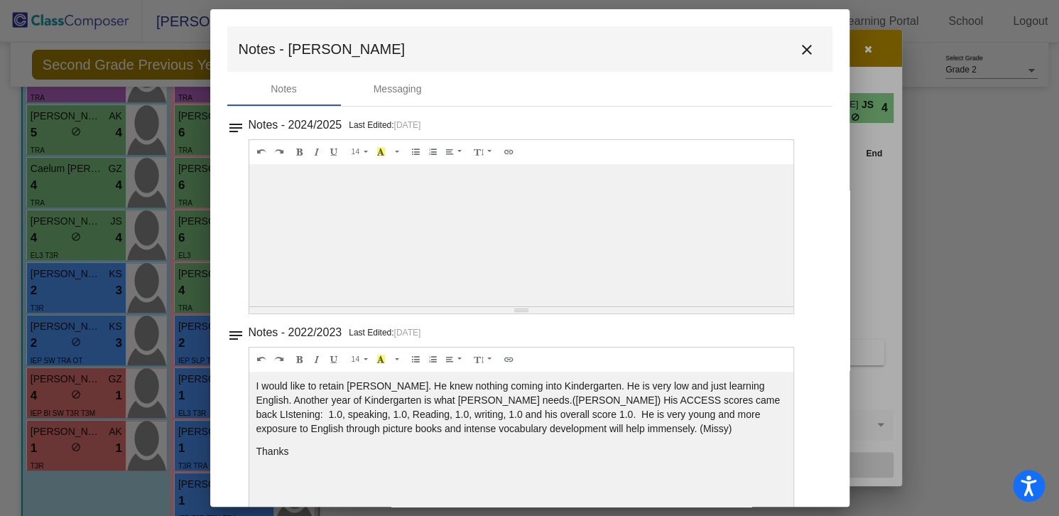
click at [799, 45] on mat-icon "close" at bounding box center [807, 49] width 17 height 17
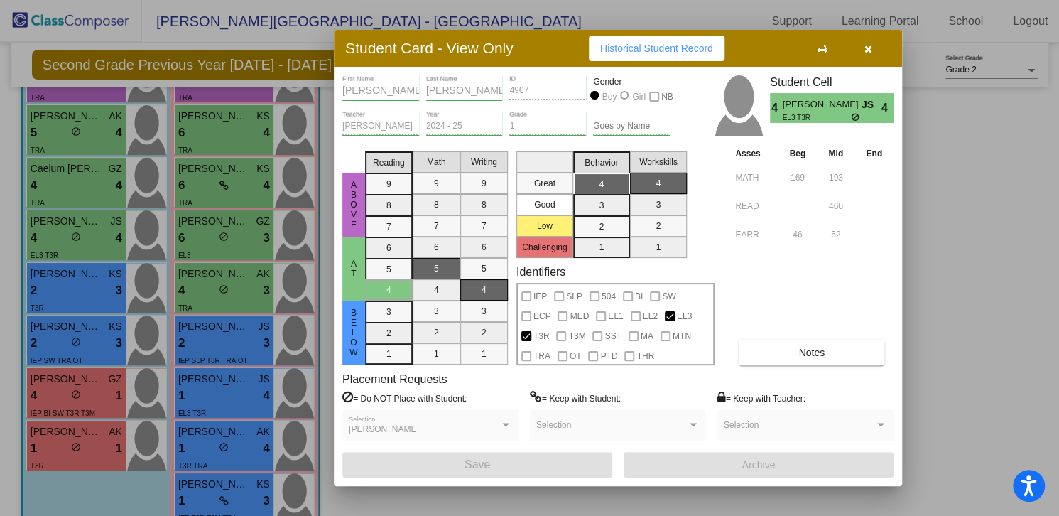
click at [865, 53] on icon "button" at bounding box center [869, 49] width 8 height 10
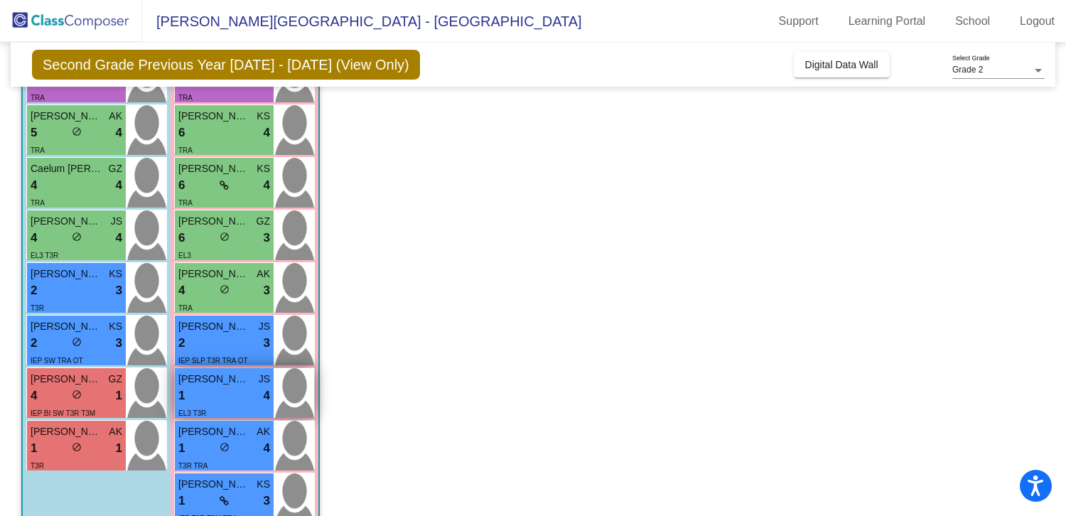
click at [227, 401] on div "1 lock do_not_disturb_alt 4" at bounding box center [224, 396] width 92 height 18
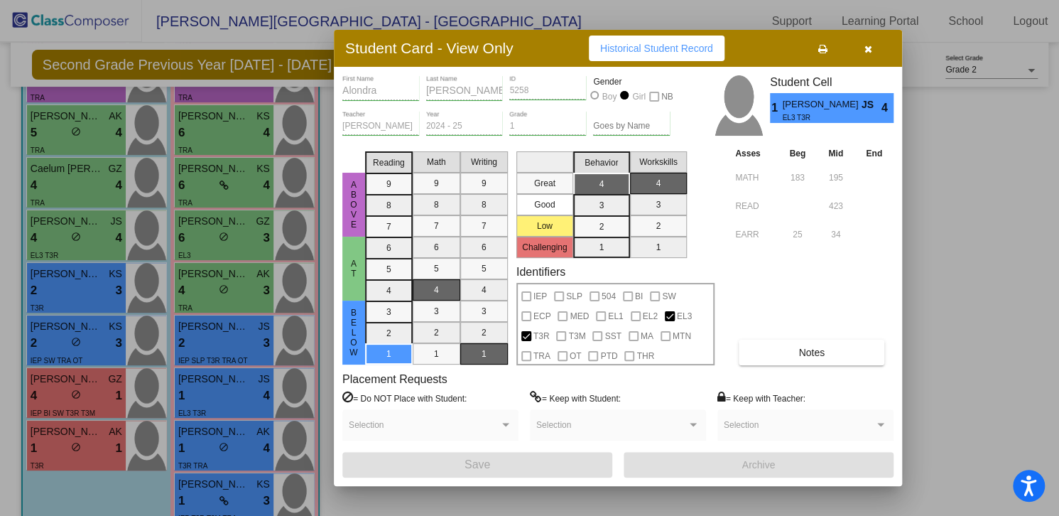
click at [777, 352] on button "Notes" at bounding box center [812, 353] width 146 height 26
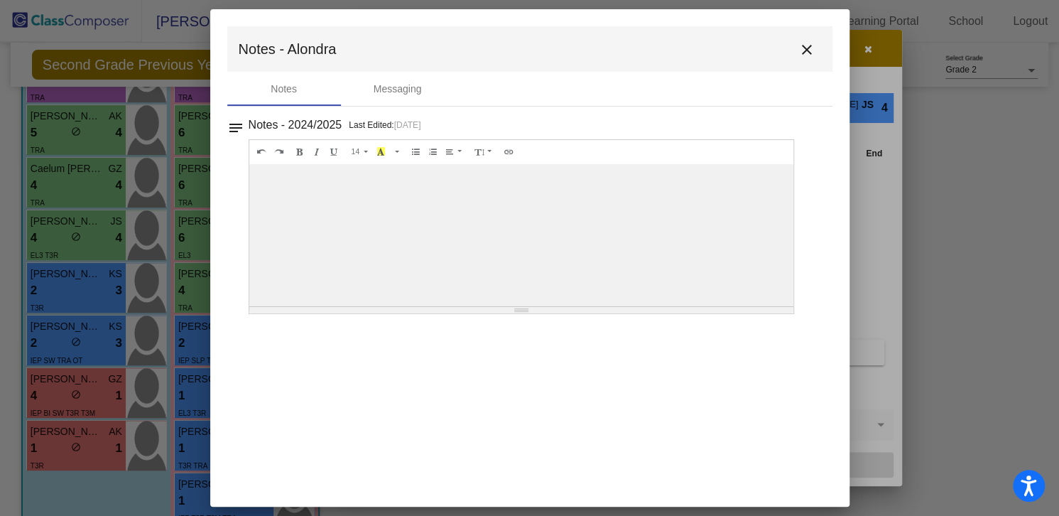
click at [805, 53] on mat-icon "close" at bounding box center [807, 49] width 17 height 17
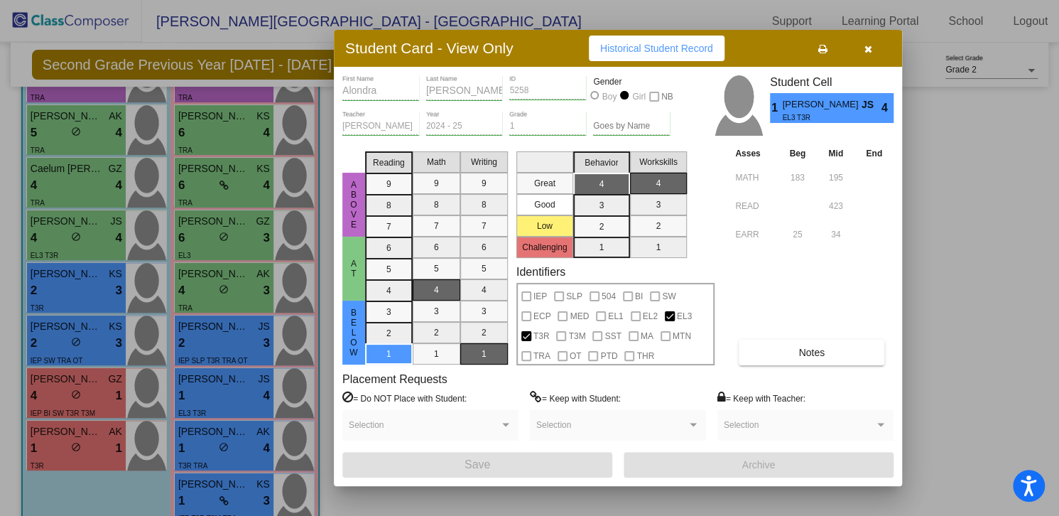
click at [865, 53] on icon "button" at bounding box center [869, 49] width 8 height 10
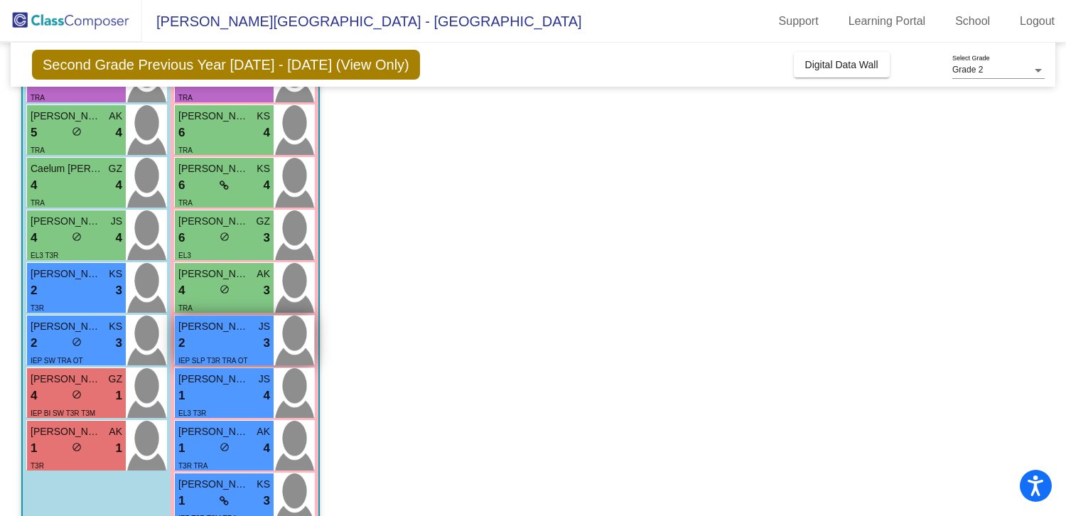
click at [238, 340] on div "2 lock do_not_disturb_alt 3" at bounding box center [224, 343] width 92 height 18
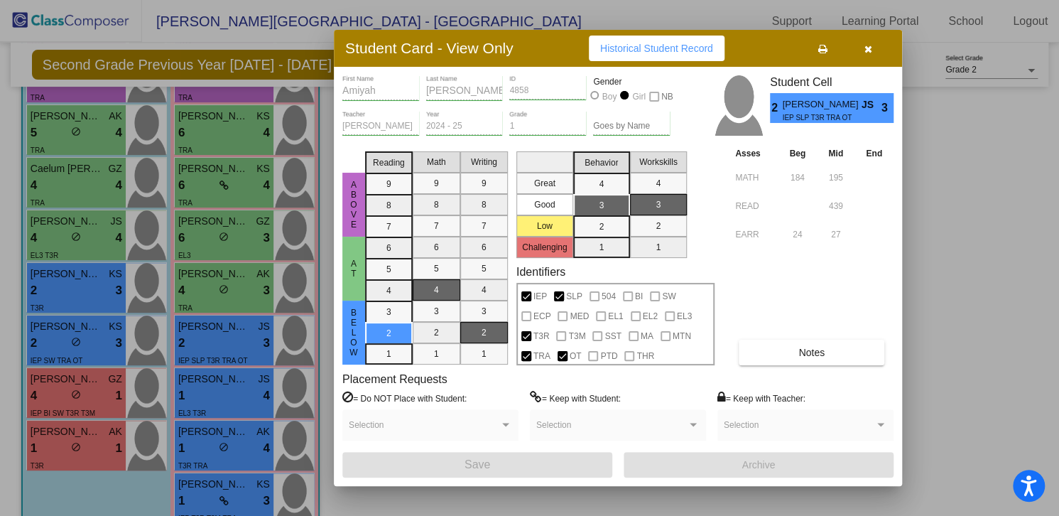
click at [778, 348] on button "Notes" at bounding box center [812, 353] width 146 height 26
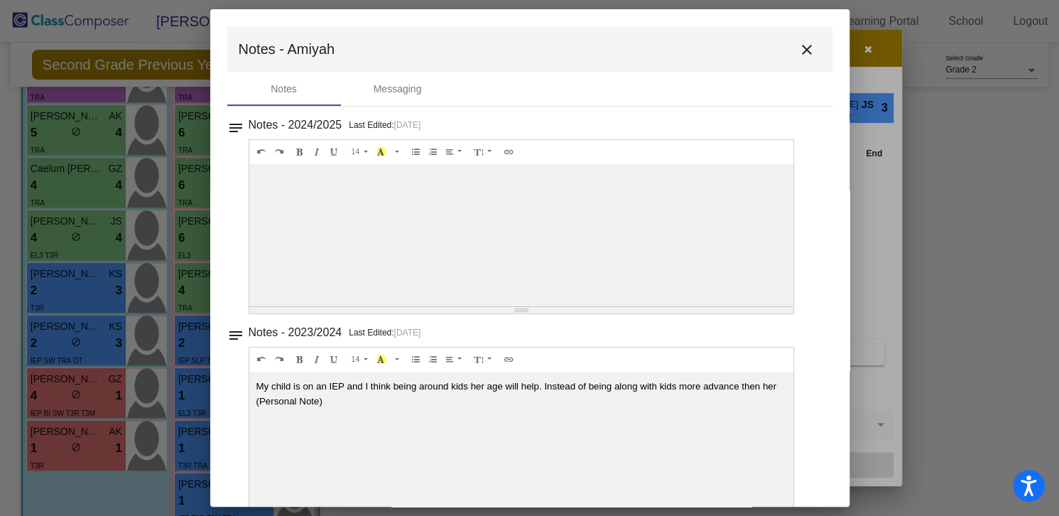
click at [801, 46] on mat-icon "close" at bounding box center [807, 49] width 17 height 17
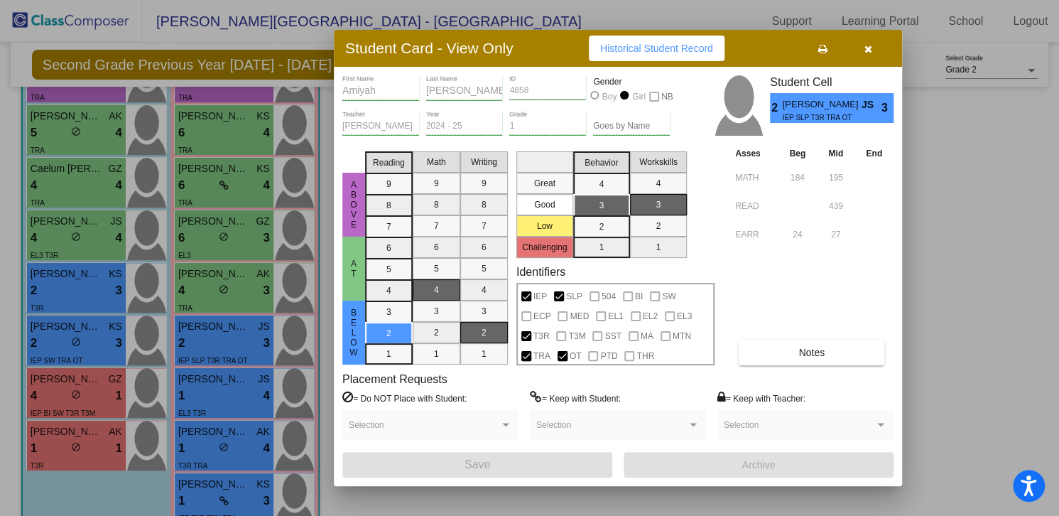
click at [867, 45] on icon "button" at bounding box center [869, 49] width 8 height 10
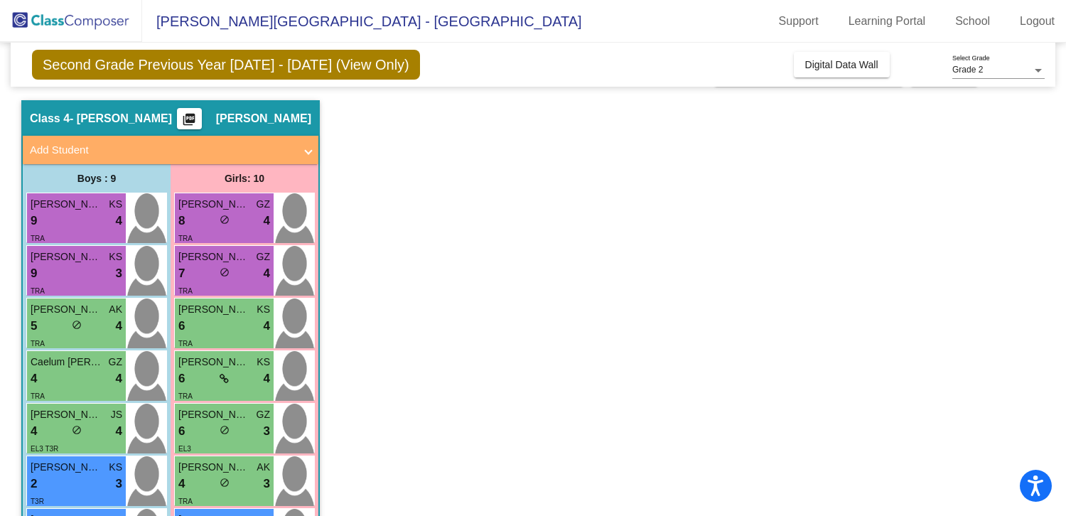
scroll to position [33, 0]
